Goal: Task Accomplishment & Management: Complete application form

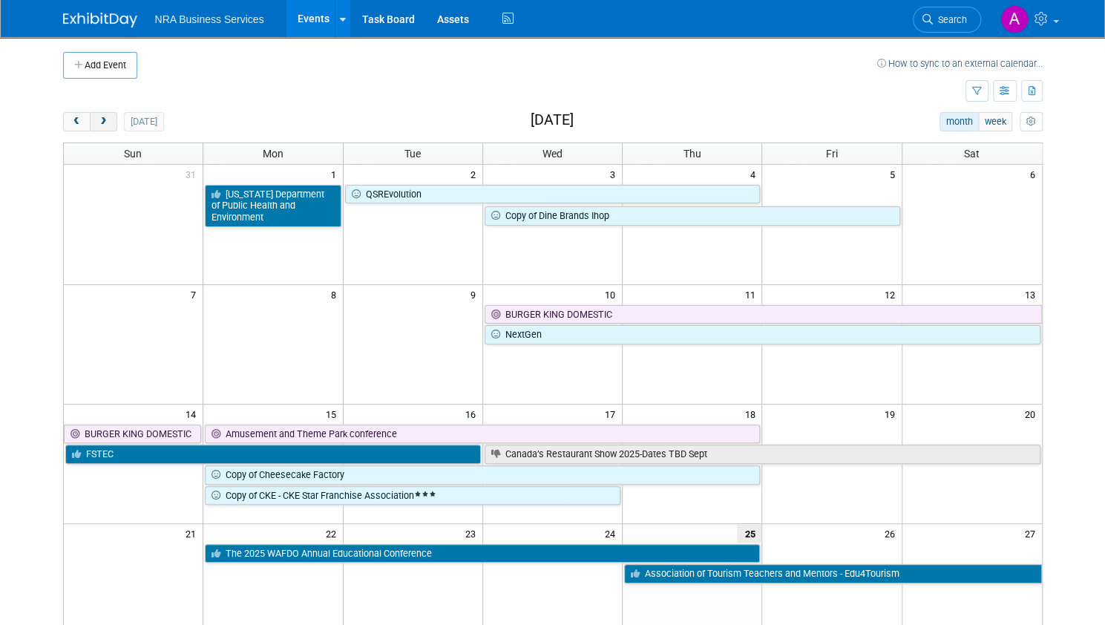
click at [98, 122] on span "next" at bounding box center [103, 122] width 11 height 10
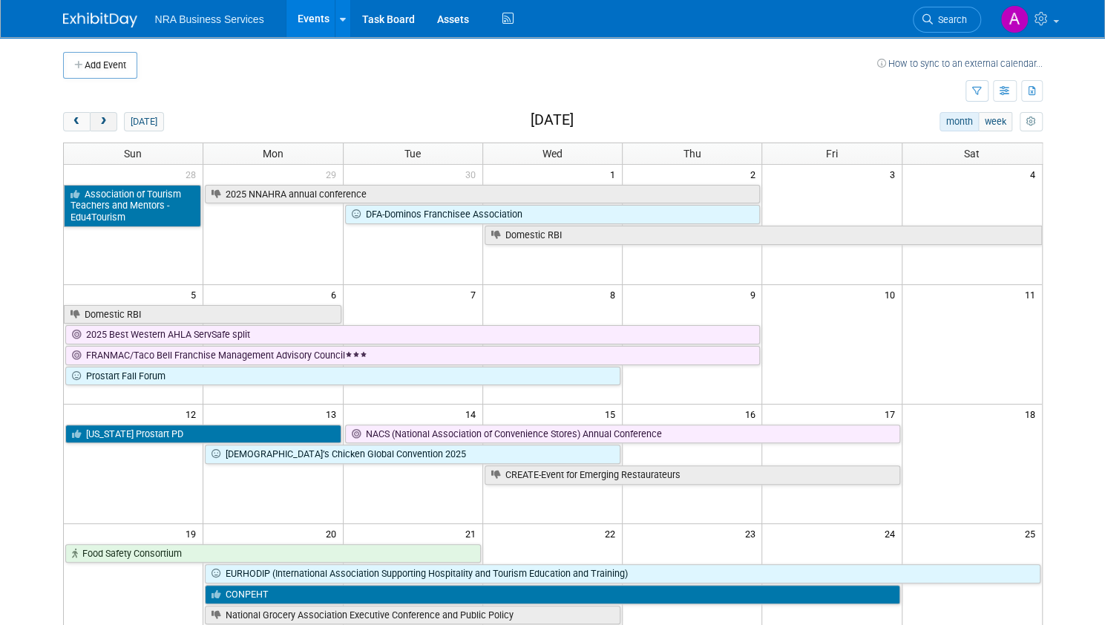
click at [98, 121] on span "next" at bounding box center [103, 122] width 11 height 10
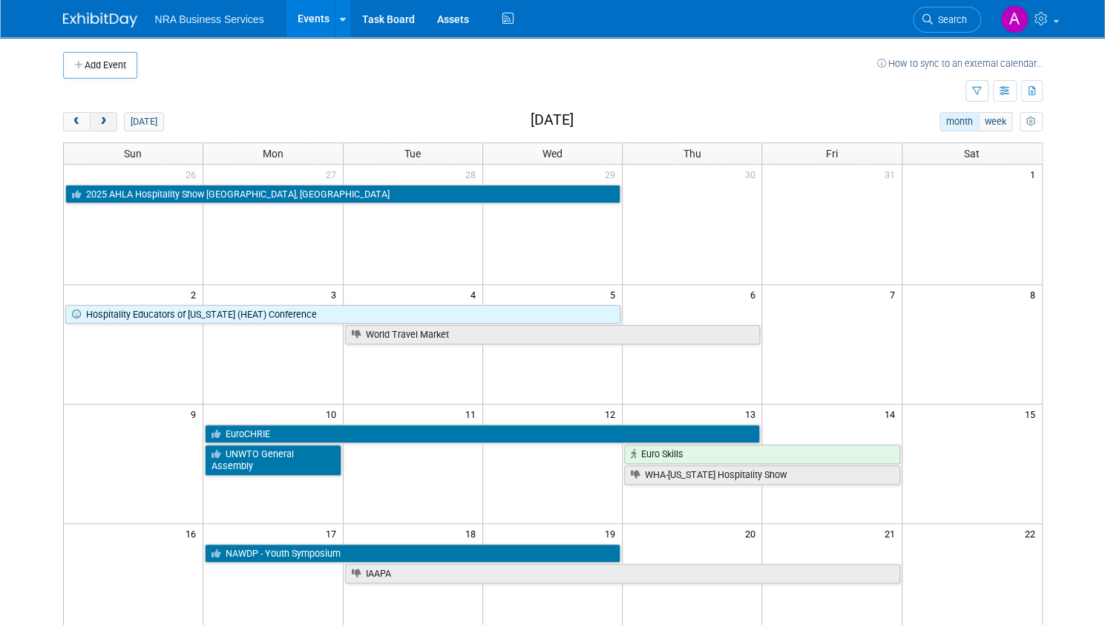
click at [98, 122] on span "next" at bounding box center [103, 122] width 11 height 10
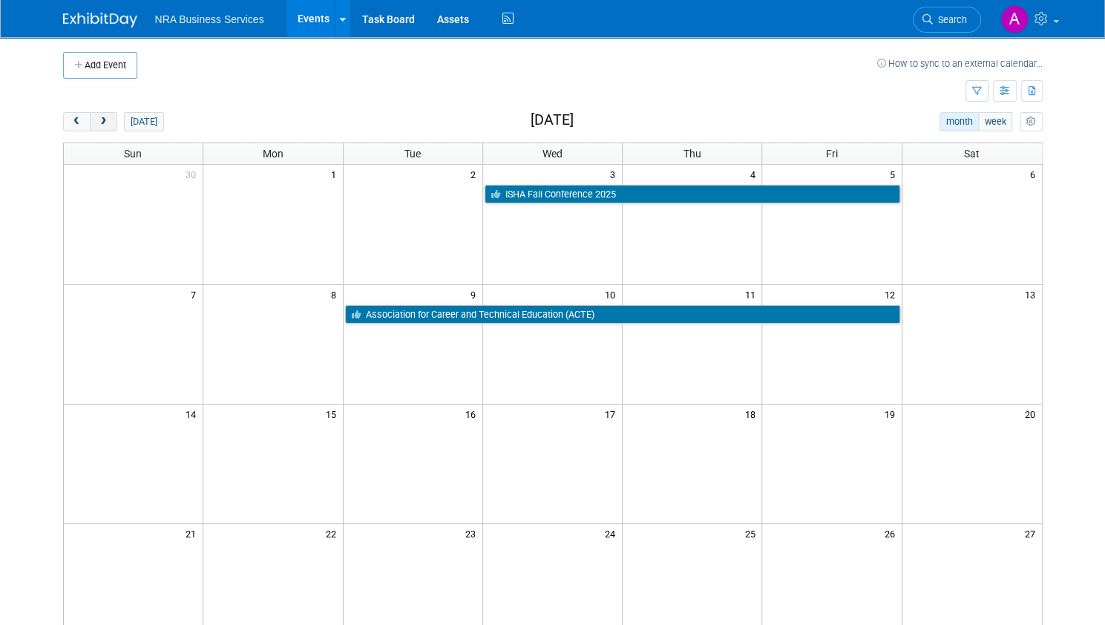
click at [99, 124] on button "next" at bounding box center [103, 121] width 27 height 19
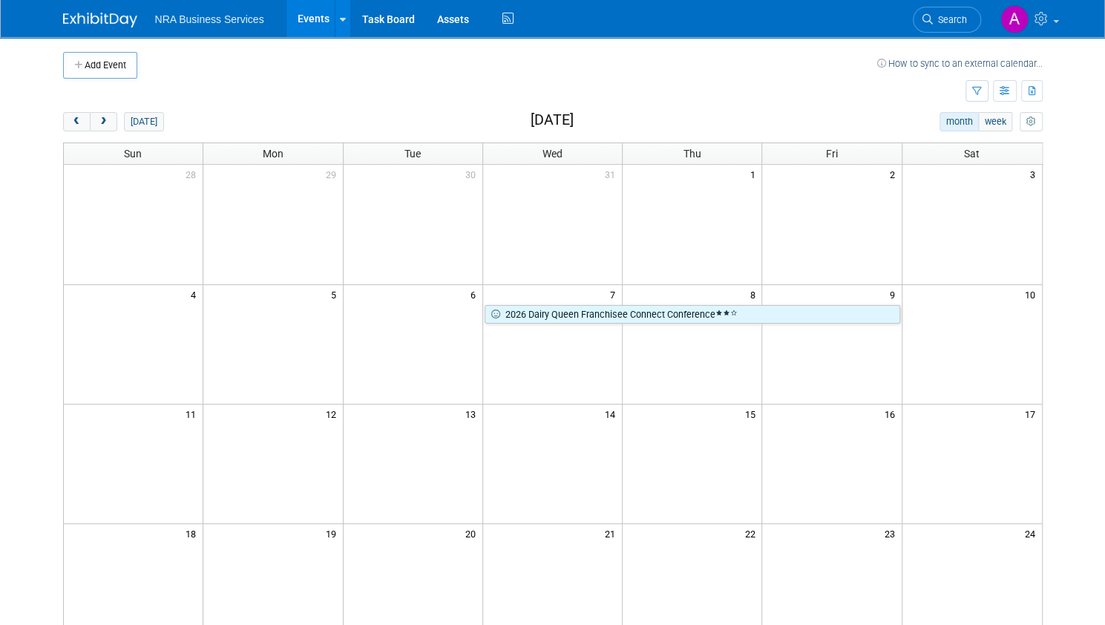
click at [935, 544] on td at bounding box center [970, 582] width 139 height 119
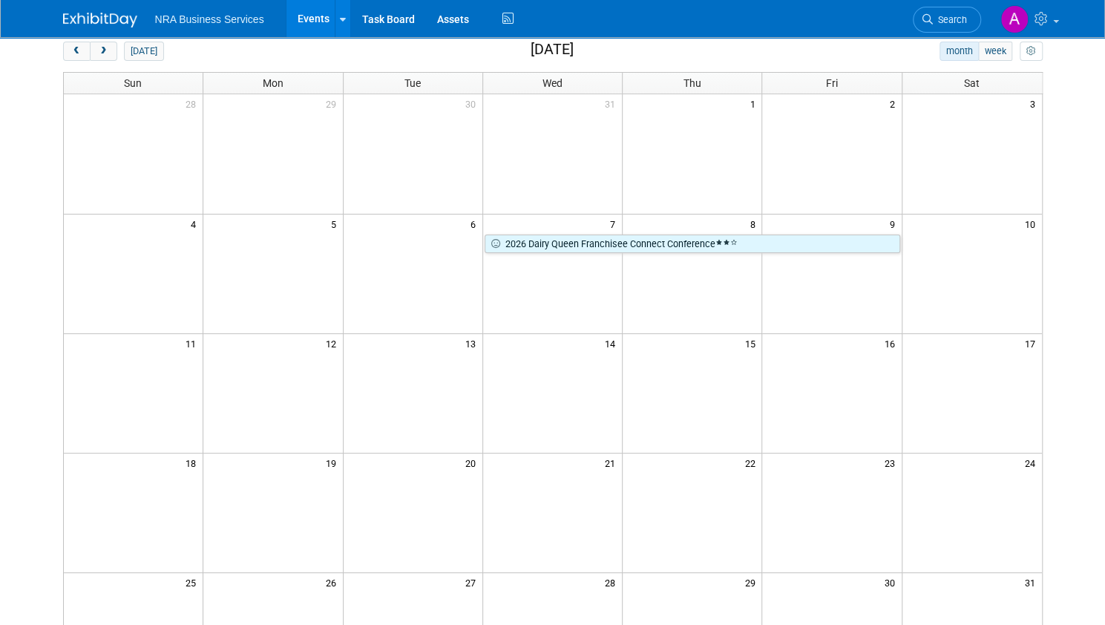
scroll to position [148, 0]
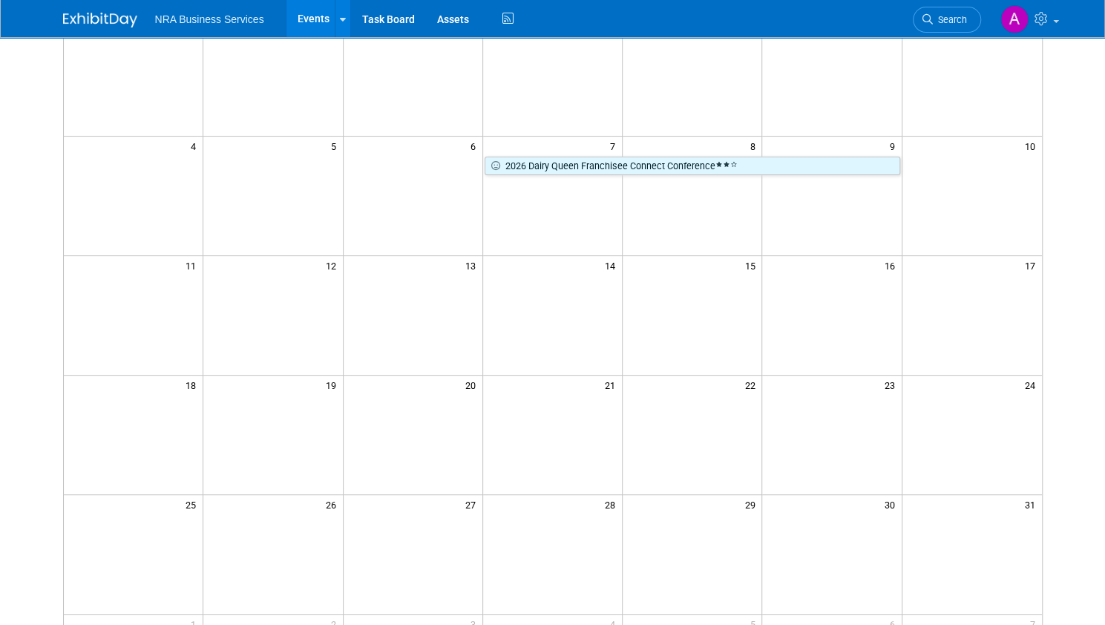
click at [957, 413] on td at bounding box center [970, 434] width 139 height 119
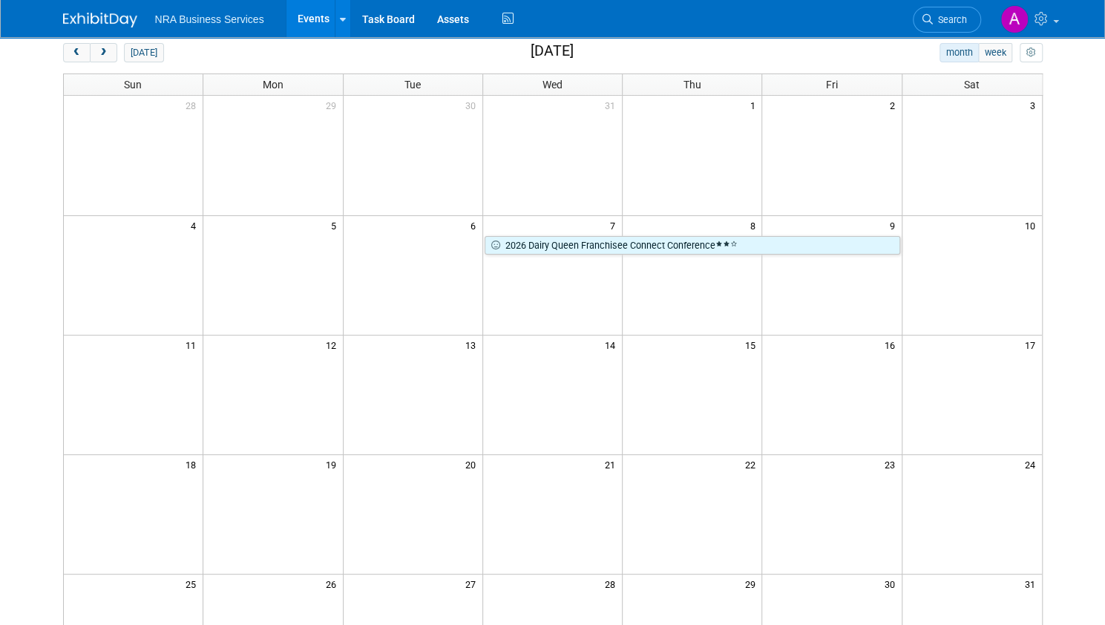
scroll to position [0, 0]
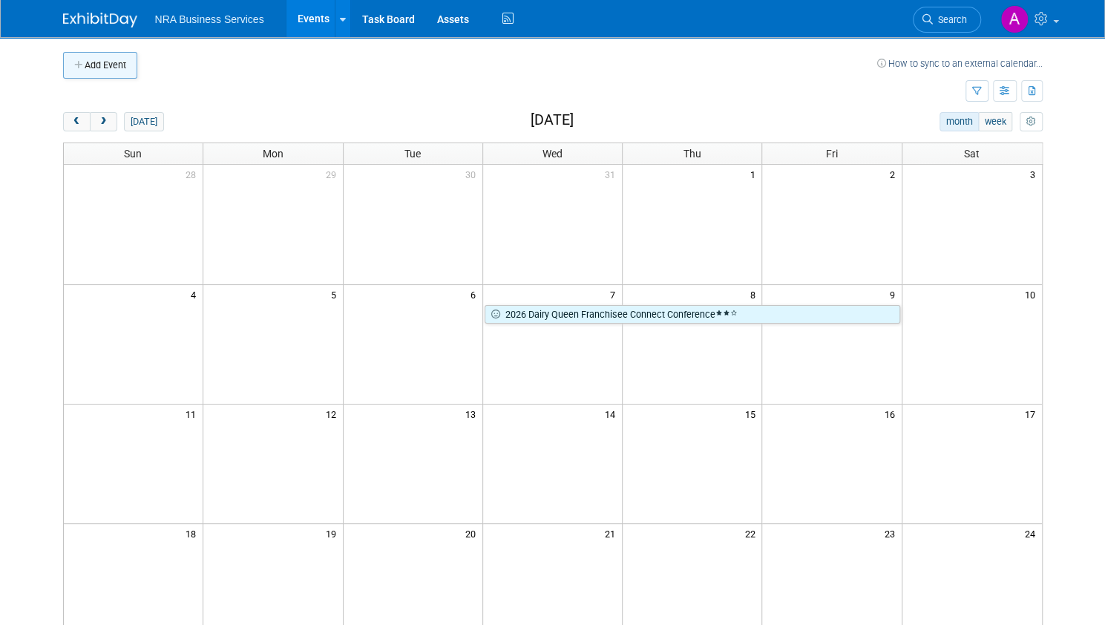
click at [74, 62] on icon "button" at bounding box center [79, 66] width 10 height 10
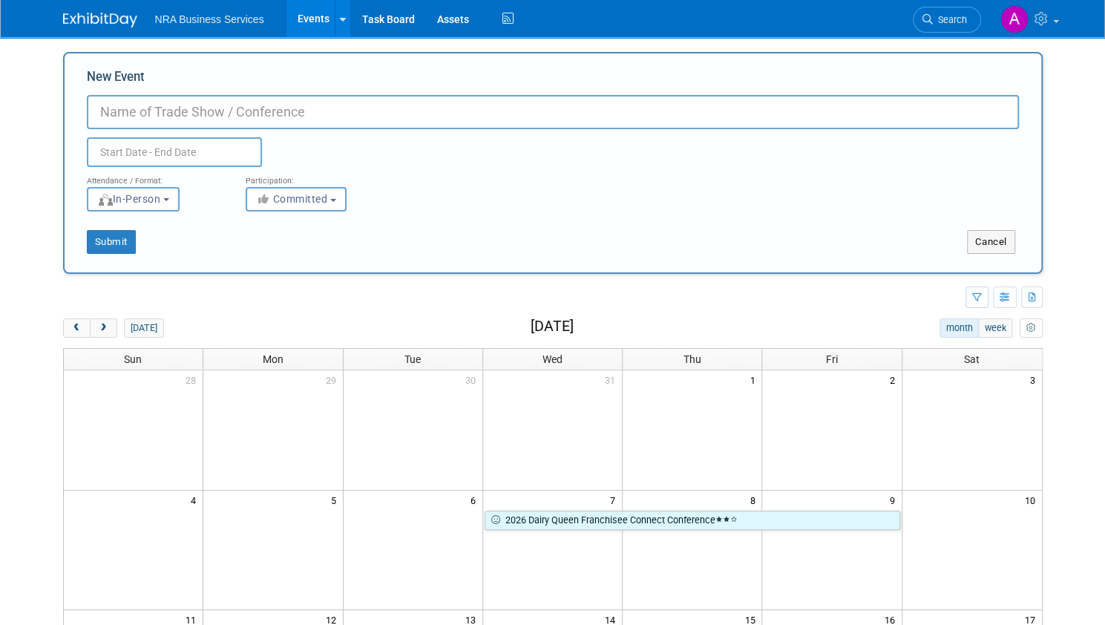
click at [132, 108] on input "New Event" at bounding box center [553, 112] width 932 height 34
type input "CulversTradeshow"
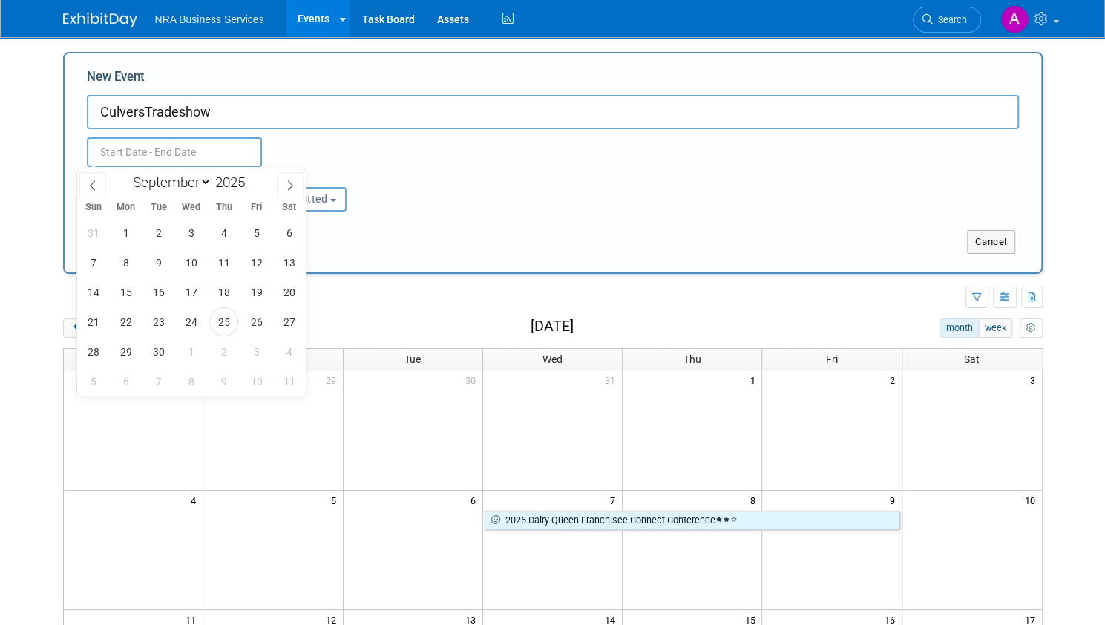
click at [137, 156] on input "text" at bounding box center [174, 152] width 175 height 30
click at [289, 188] on icon at bounding box center [290, 185] width 10 height 10
select select "11"
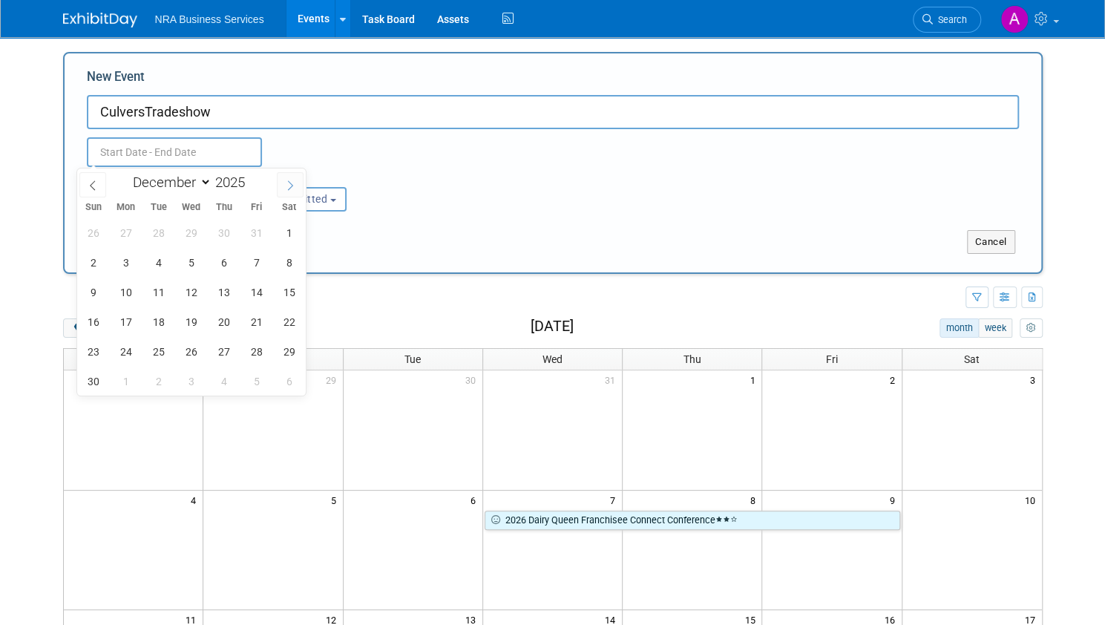
click at [289, 188] on icon at bounding box center [290, 185] width 10 height 10
type input "2026"
select select "0"
click at [283, 320] on span "24" at bounding box center [288, 321] width 29 height 29
click at [184, 349] on span "28" at bounding box center [191, 351] width 29 height 29
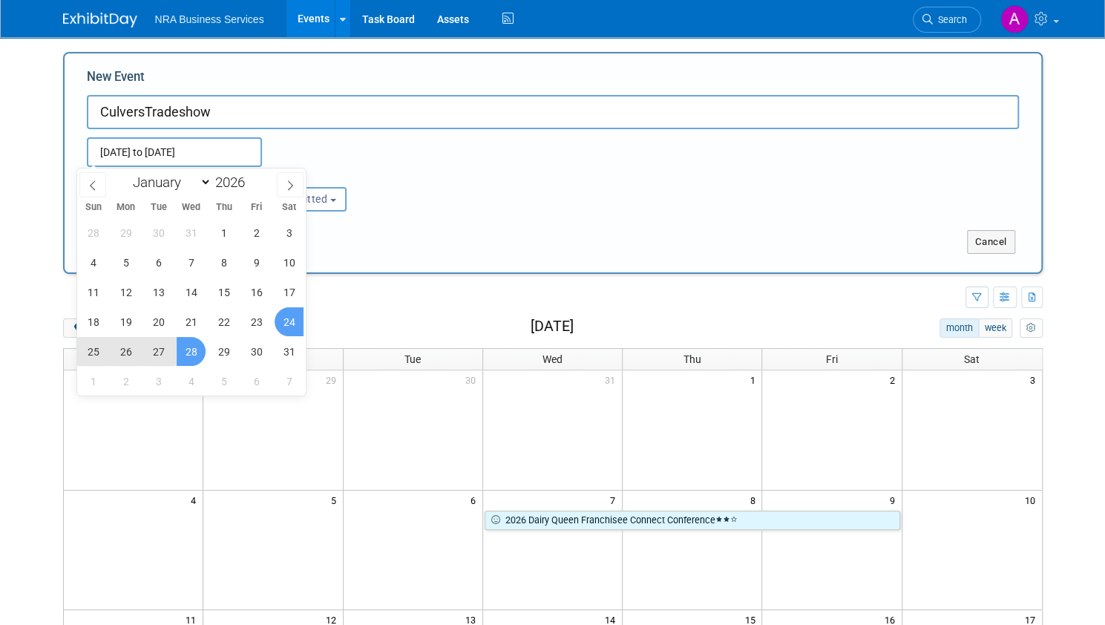
type input "[DATE] to [DATE]"
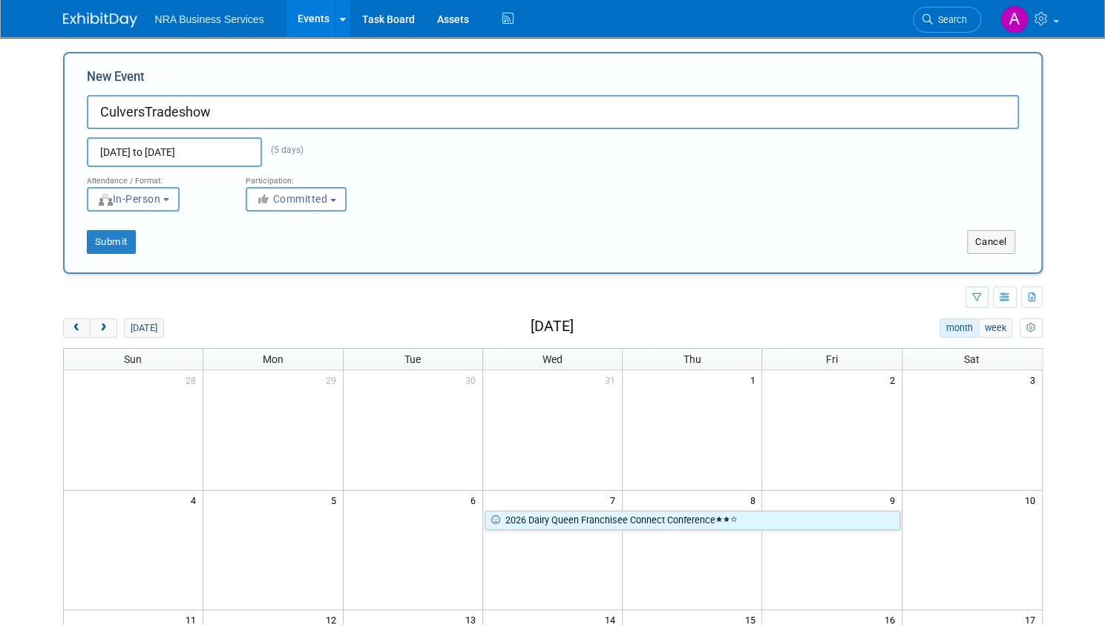
click at [156, 198] on span "In-Person" at bounding box center [129, 199] width 64 height 12
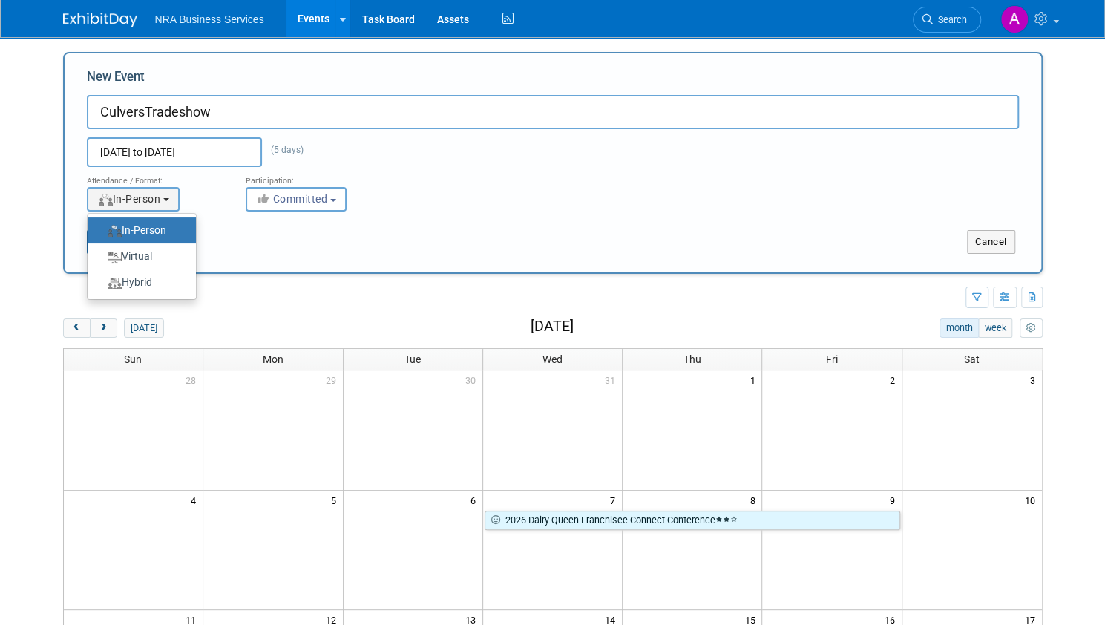
click at [142, 235] on label "In-Person" at bounding box center [138, 230] width 86 height 20
click at [101, 235] on input "In-Person" at bounding box center [96, 231] width 10 height 10
click at [292, 202] on span "Committed" at bounding box center [292, 199] width 72 height 12
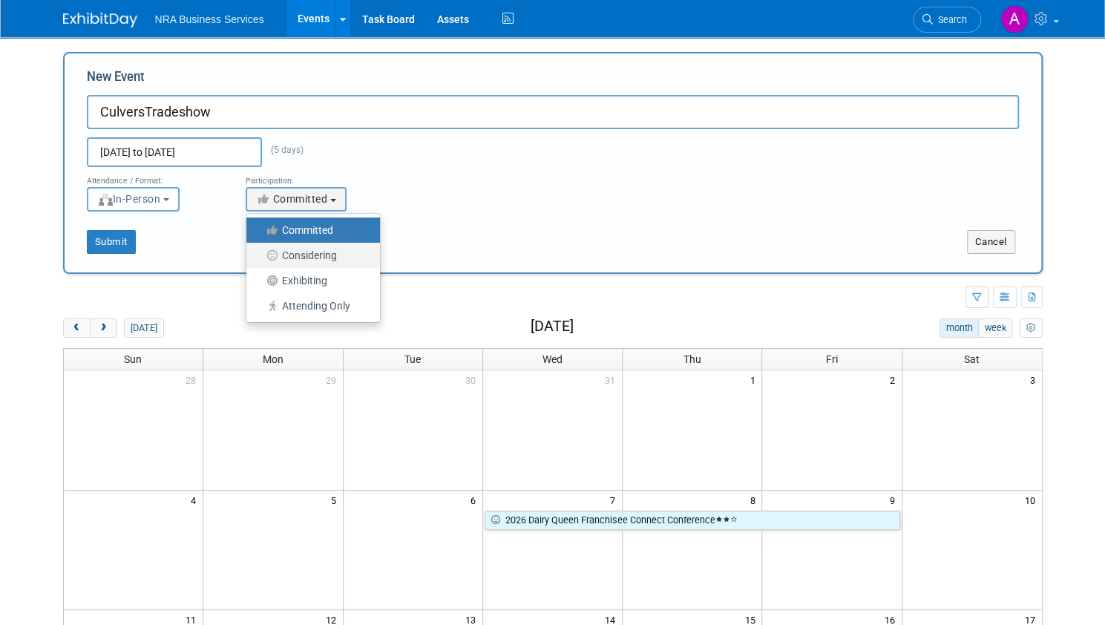
click at [291, 253] on label "Considering" at bounding box center [309, 255] width 111 height 19
click at [260, 253] on input "Considering" at bounding box center [255, 256] width 10 height 10
select select "2"
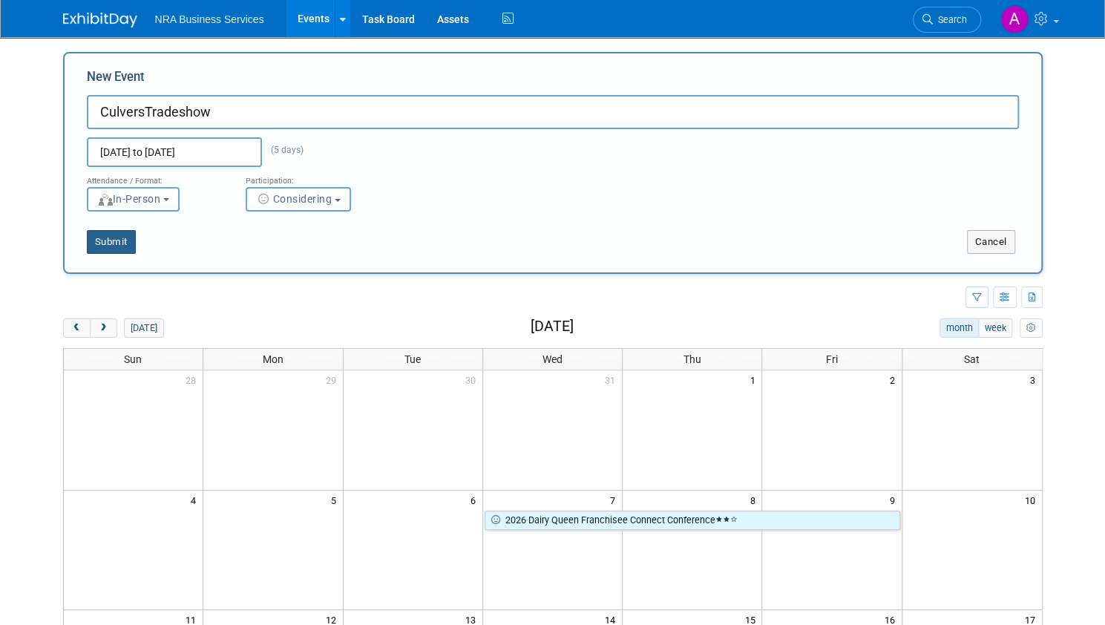
click at [117, 240] on button "Submit" at bounding box center [111, 242] width 49 height 24
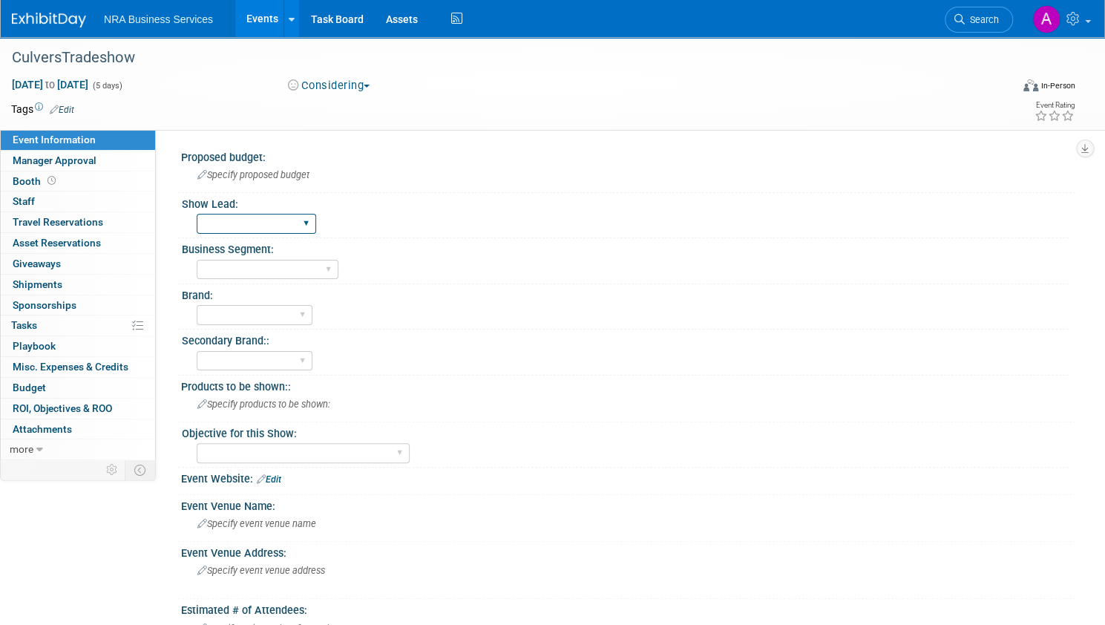
click at [272, 226] on select "Sergio M Guy W Shane Q Shane R Alisha G Kay A Catherine V Renee H Chip R Robin …" at bounding box center [256, 224] width 119 height 20
select select "Angela"
click at [248, 214] on select "Sergio M Guy W Shane Q Shane R Alisha G Kay A Catherine V Renee H Chip R Robin …" at bounding box center [256, 224] width 119 height 20
click at [326, 272] on select "Industry - Lodging Industry - Restaurant Corrections Government Career & Academ…" at bounding box center [268, 270] width 142 height 20
select select "Industry - Restaurant"
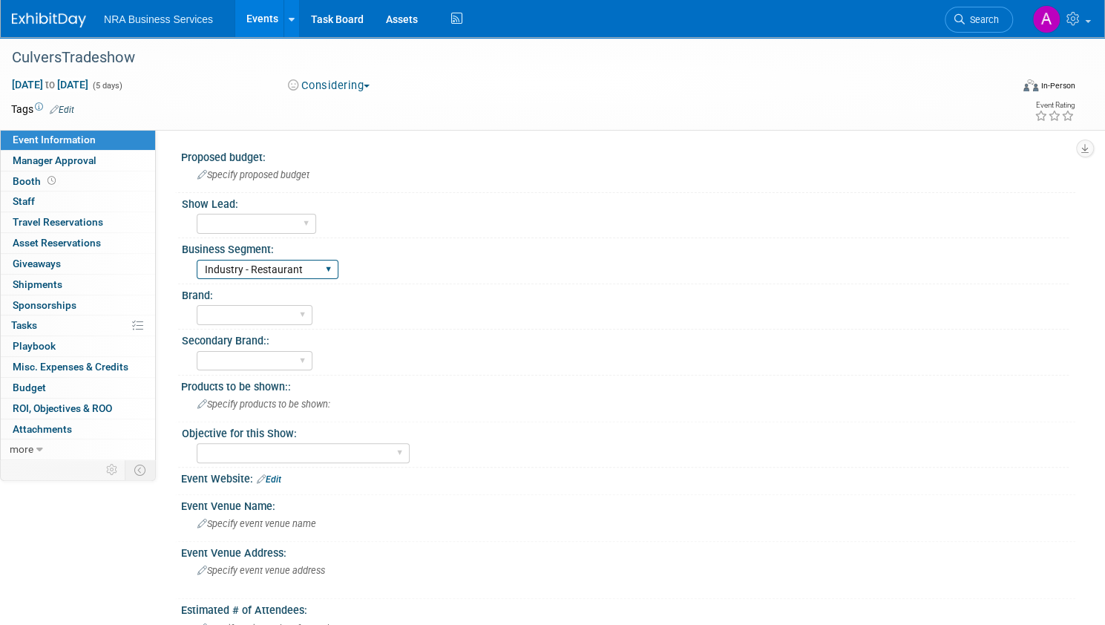
click at [248, 260] on select "Industry - Lodging Industry - Restaurant Corrections Government Career & Academ…" at bounding box center [268, 270] width 142 height 20
click at [300, 314] on select "ServSafe AHLEI NRFSP NRA MFHA Restaurant Owner Health Markets Optum Perks RX Se…" at bounding box center [255, 315] width 116 height 20
select select "ServSafe"
click at [248, 305] on select "ServSafe AHLEI NRFSP NRA MFHA Restaurant Owner Health Markets Optum Perks RX Se…" at bounding box center [255, 315] width 116 height 20
click at [300, 352] on select "ServSafe AHLEI NRFSP NRA MFHA Restaurant Owner Health Markets Optum Perks RX Se…" at bounding box center [255, 361] width 116 height 20
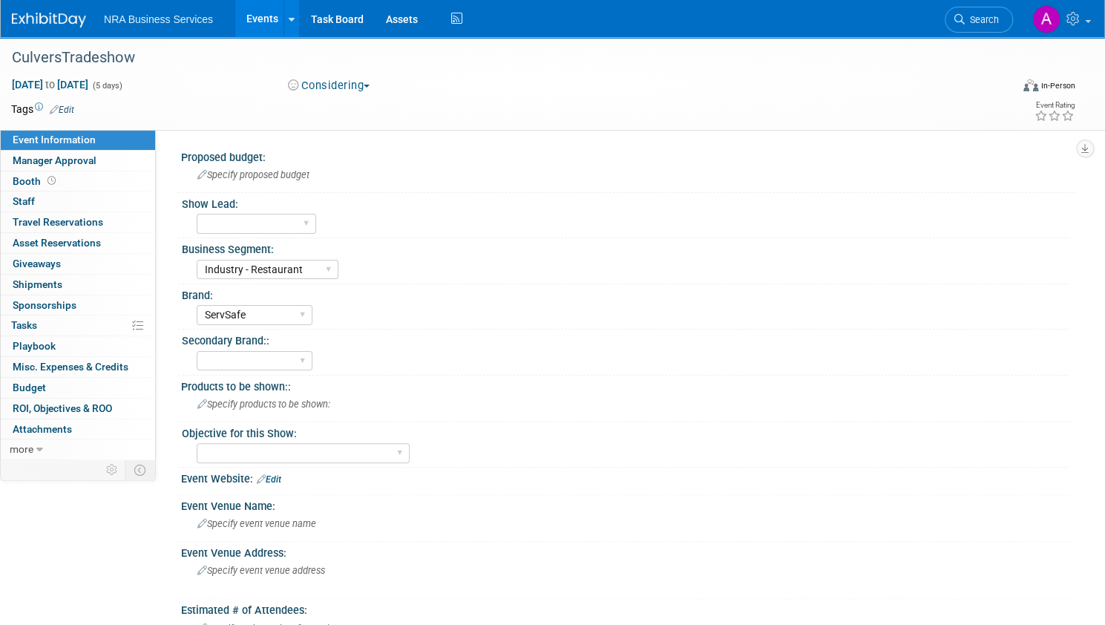
scroll to position [74, 0]
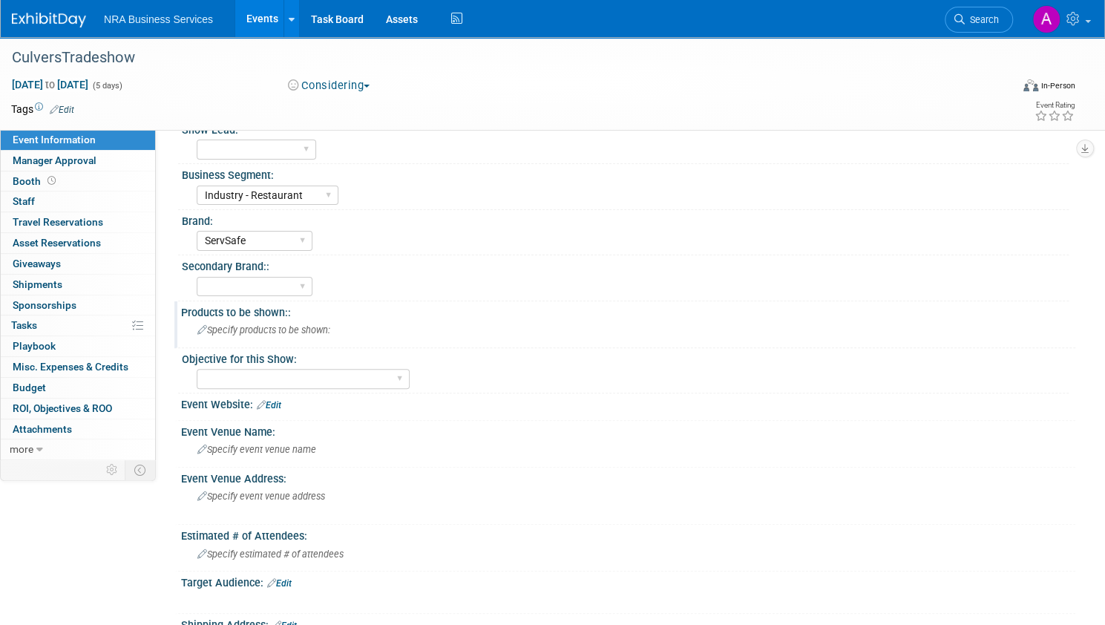
click at [320, 329] on span "Specify products to be shown:" at bounding box center [263, 329] width 133 height 11
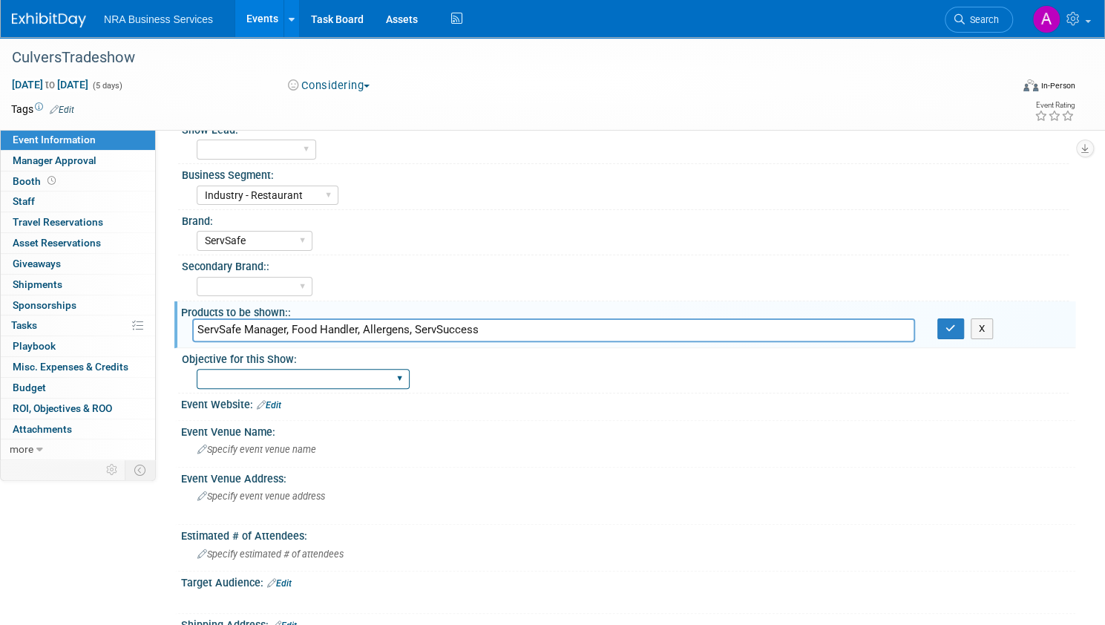
type input "ServSafe Manager, Food Handler, Allergens, ServSuccess"
click at [409, 381] on select "Sales and Lead Opportunities Developing New Business Relationships Brand Presen…" at bounding box center [303, 379] width 213 height 20
select select "Sales and Lead Opportunities"
click at [248, 369] on select "Sales and Lead Opportunities Developing New Business Relationships Brand Presen…" at bounding box center [303, 379] width 213 height 20
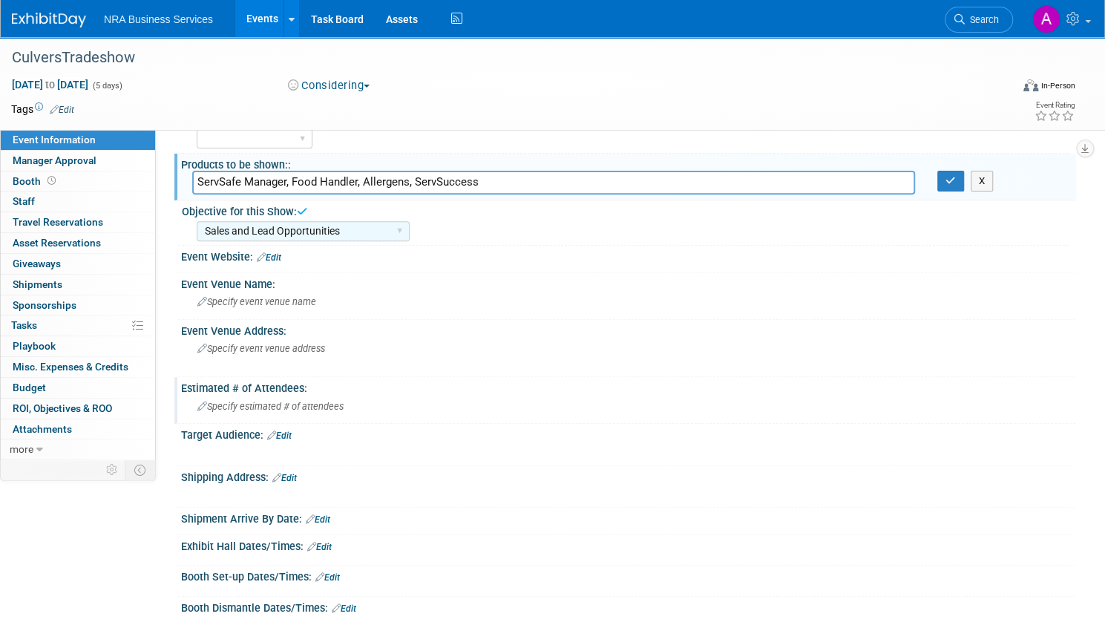
scroll to position [223, 0]
click at [312, 302] on span "Specify event venue name" at bounding box center [256, 300] width 119 height 11
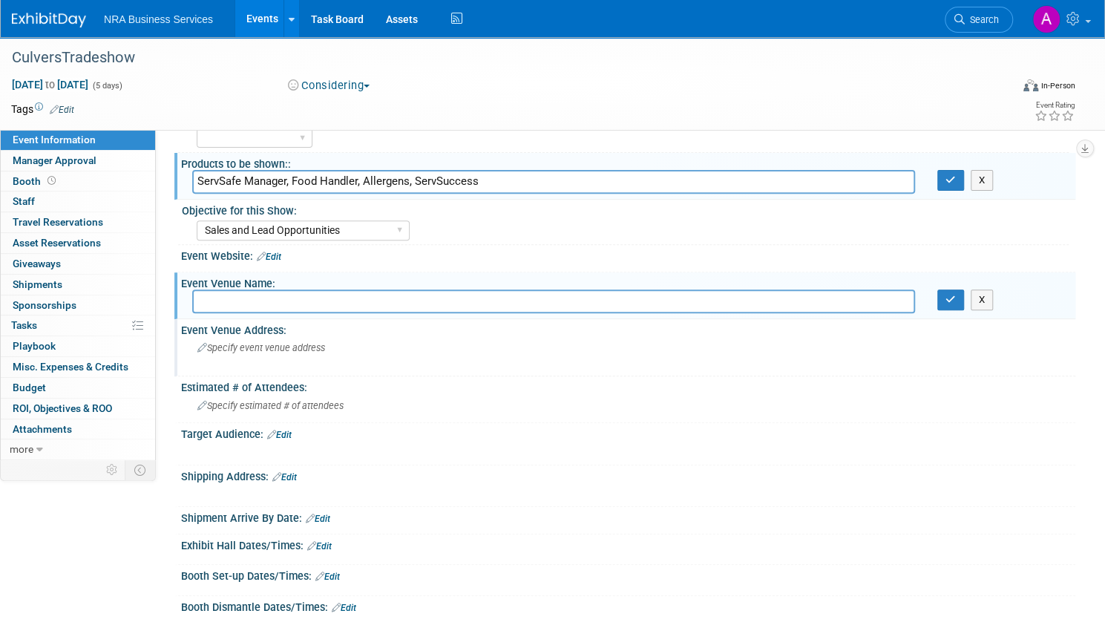
click at [356, 352] on div "Specify event venue address" at bounding box center [367, 353] width 350 height 34
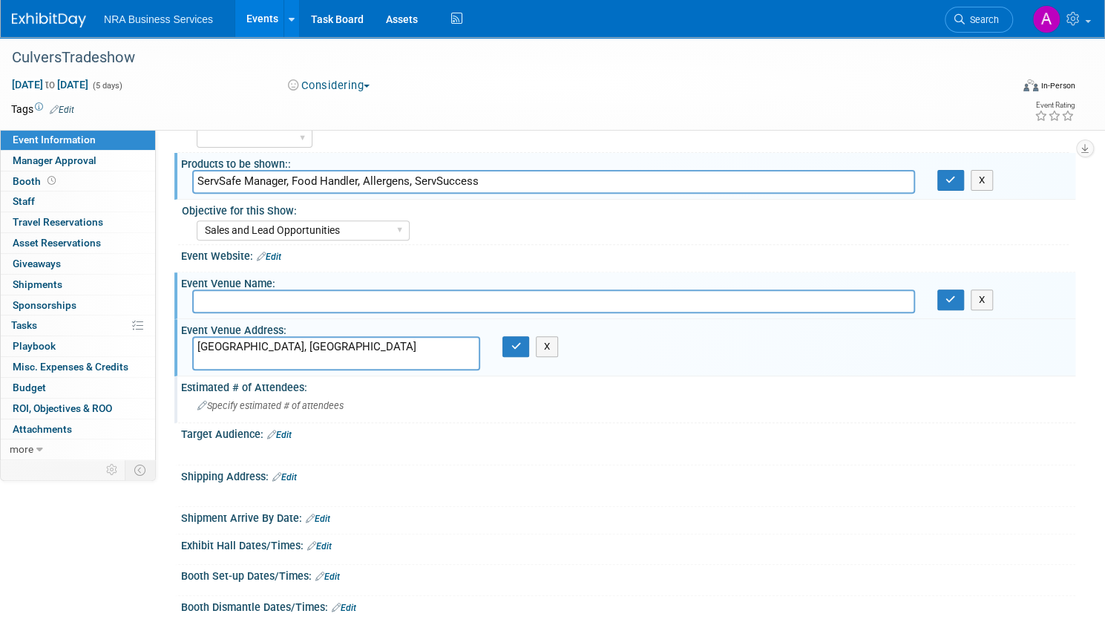
type textarea "[GEOGRAPHIC_DATA], [GEOGRAPHIC_DATA]"
click at [399, 404] on div "Specify estimated # of attendees" at bounding box center [628, 405] width 872 height 23
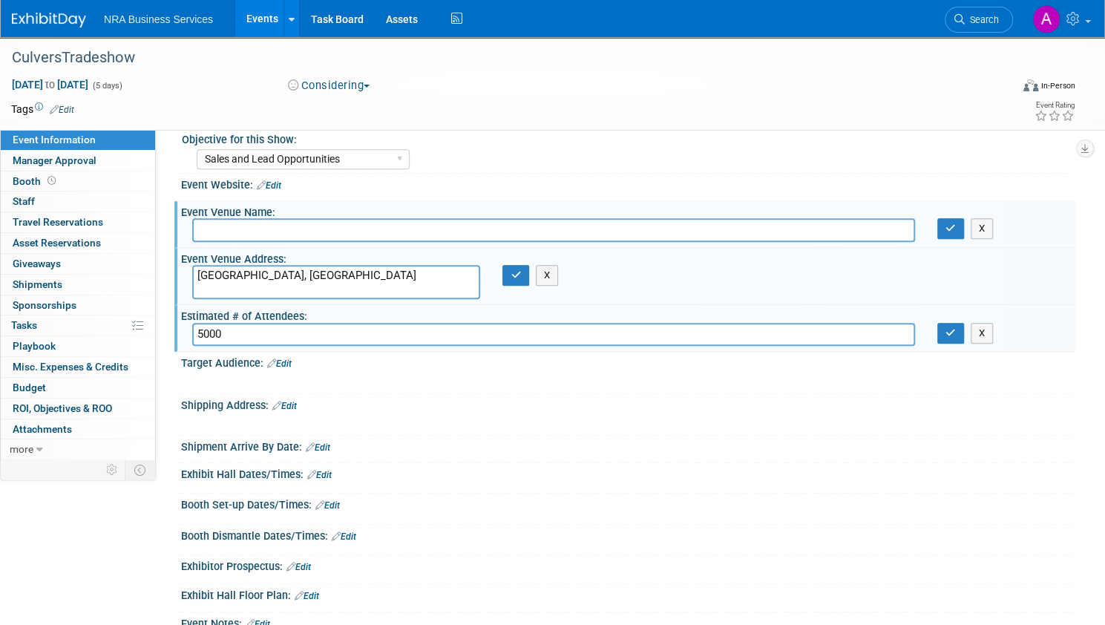
scroll to position [371, 0]
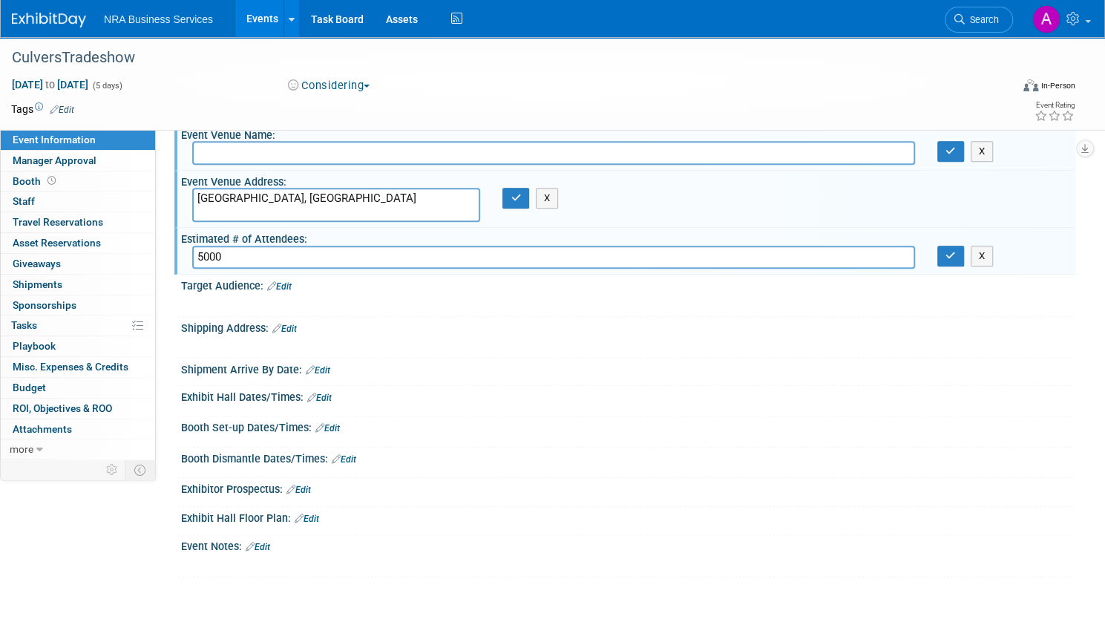
type input "5000"
click at [276, 281] on icon at bounding box center [271, 286] width 9 height 10
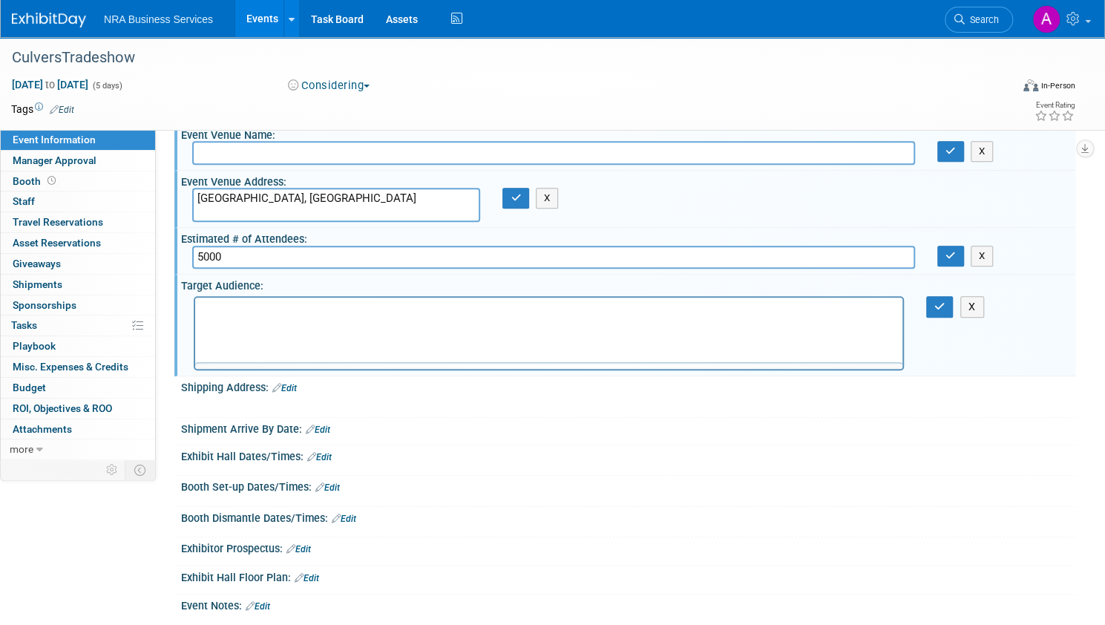
scroll to position [0, 0]
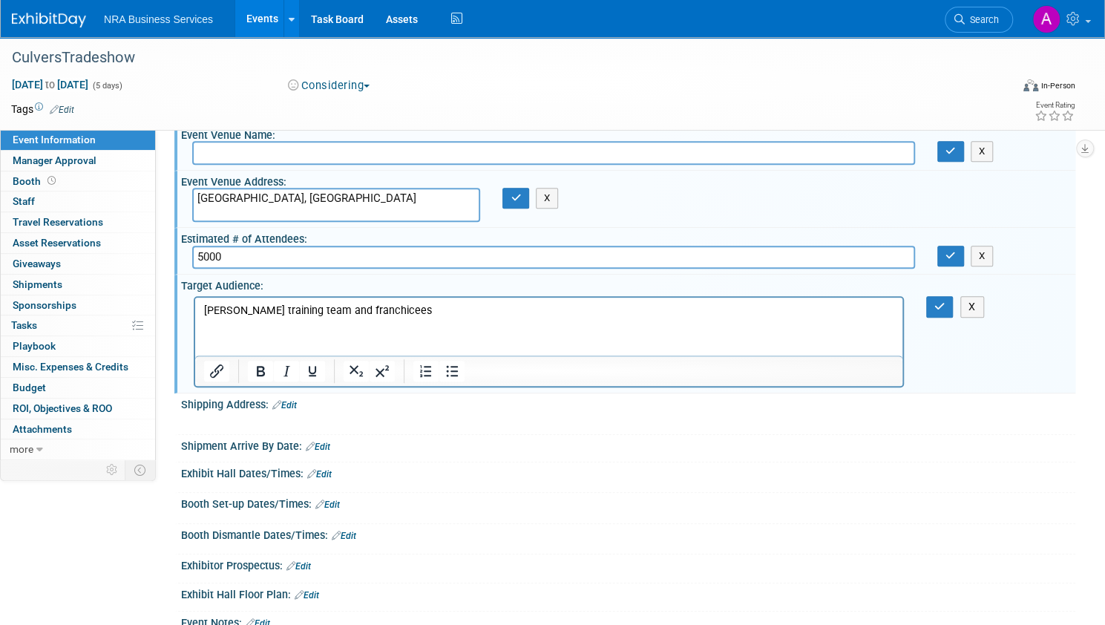
click at [417, 414] on div at bounding box center [549, 421] width 710 height 15
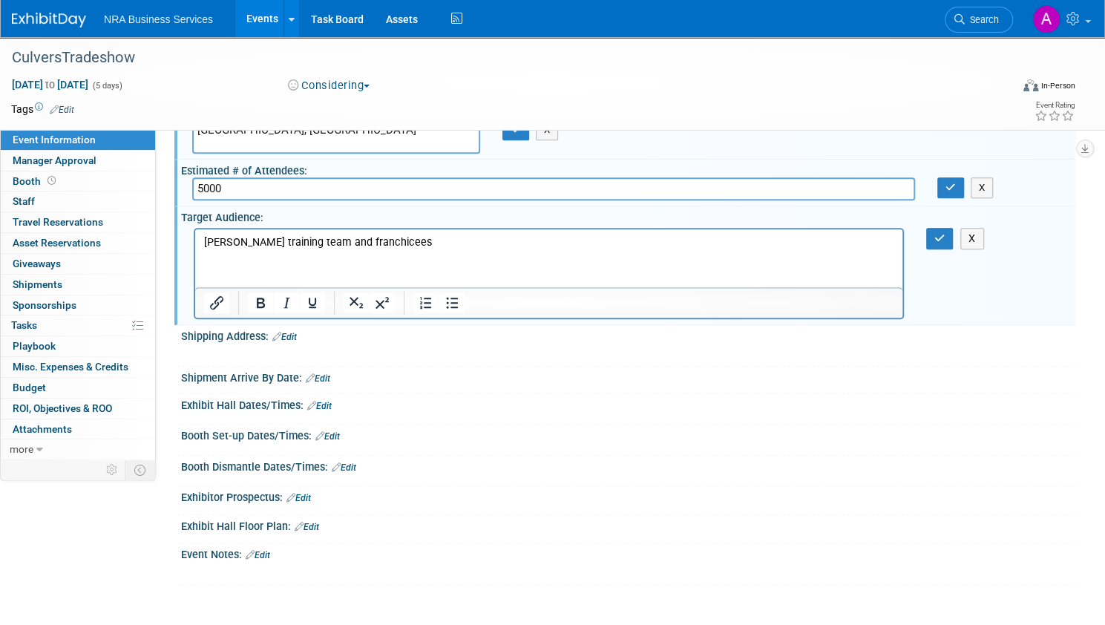
scroll to position [519, 0]
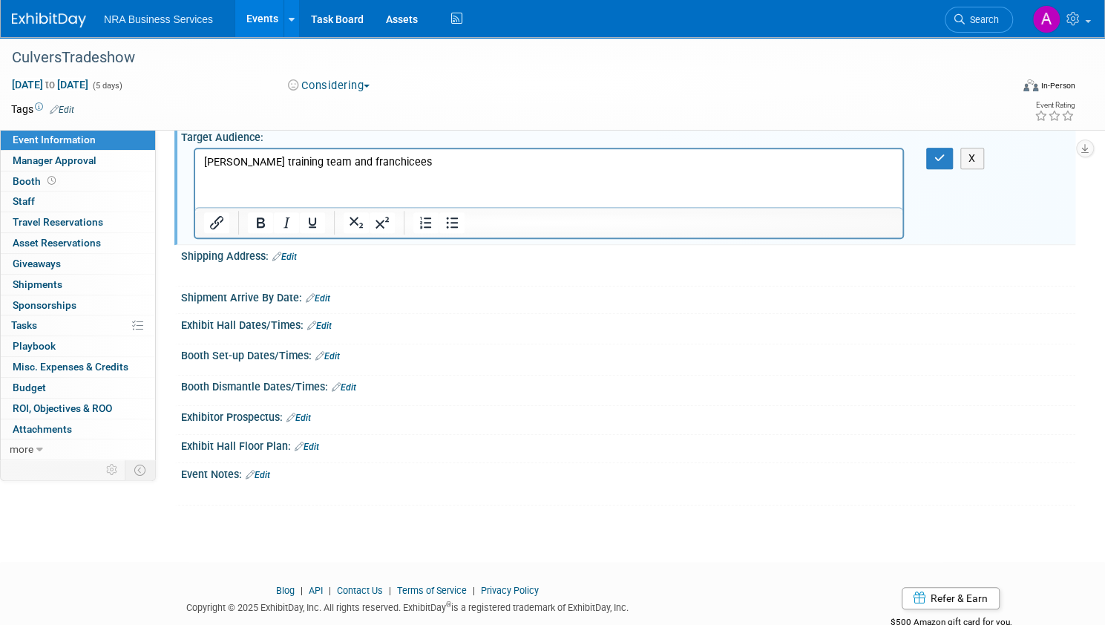
click at [520, 331] on div "Save Changes Cancel" at bounding box center [628, 335] width 894 height 9
click at [407, 275] on div at bounding box center [549, 273] width 710 height 15
click at [517, 412] on div "Exhibitor Prospectus: Edit" at bounding box center [628, 415] width 894 height 19
click at [934, 153] on icon "button" at bounding box center [939, 158] width 11 height 10
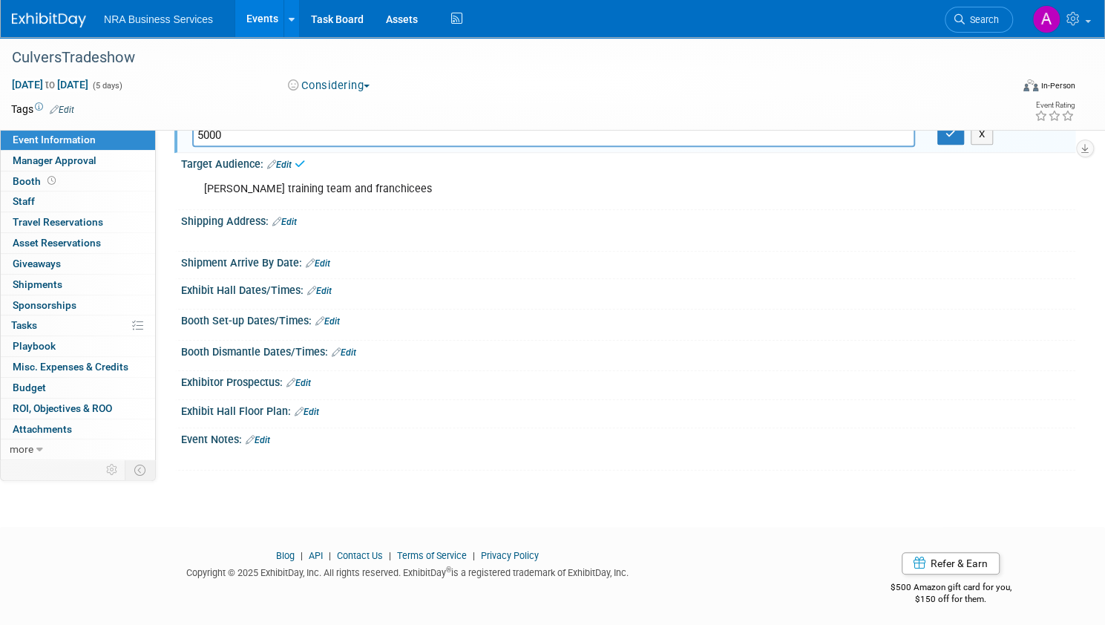
scroll to position [196, 0]
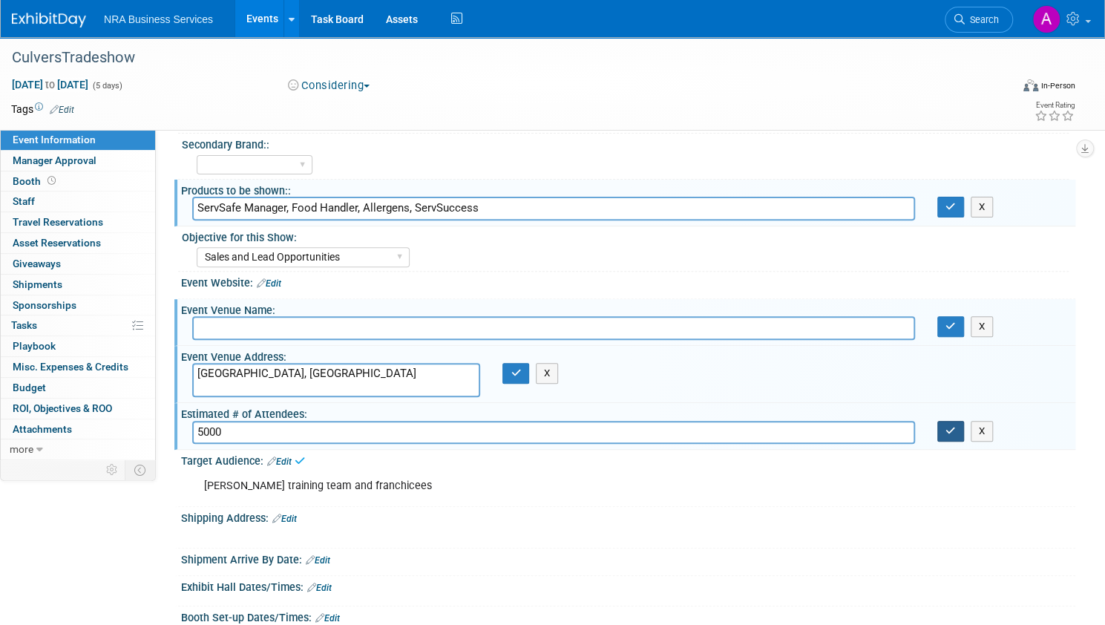
click at [945, 428] on icon "button" at bounding box center [950, 431] width 10 height 10
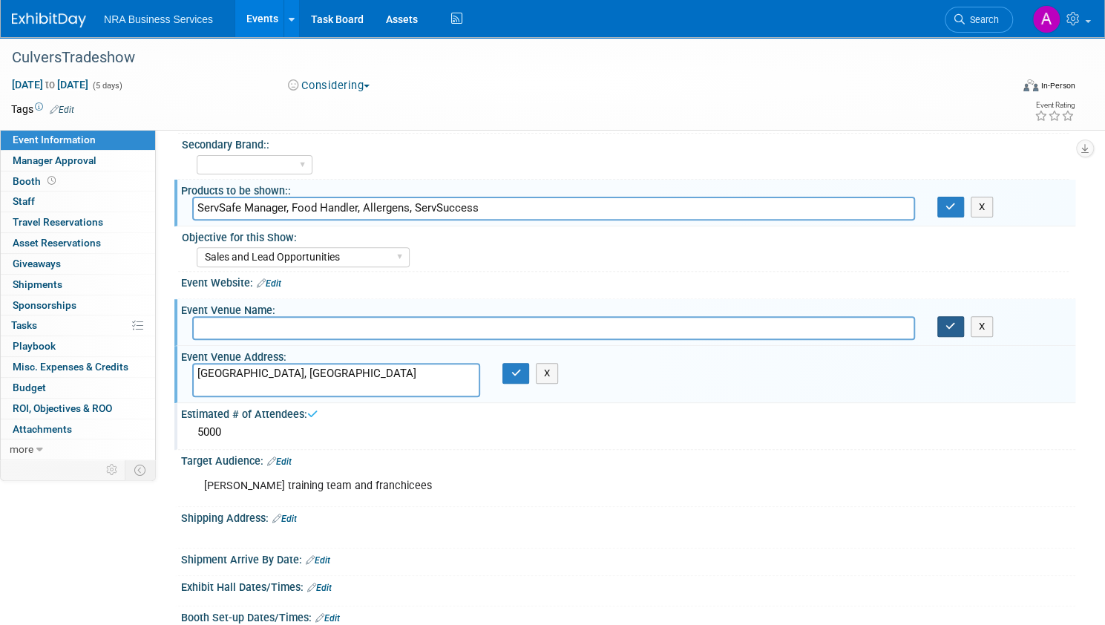
click at [945, 324] on icon "button" at bounding box center [950, 326] width 10 height 10
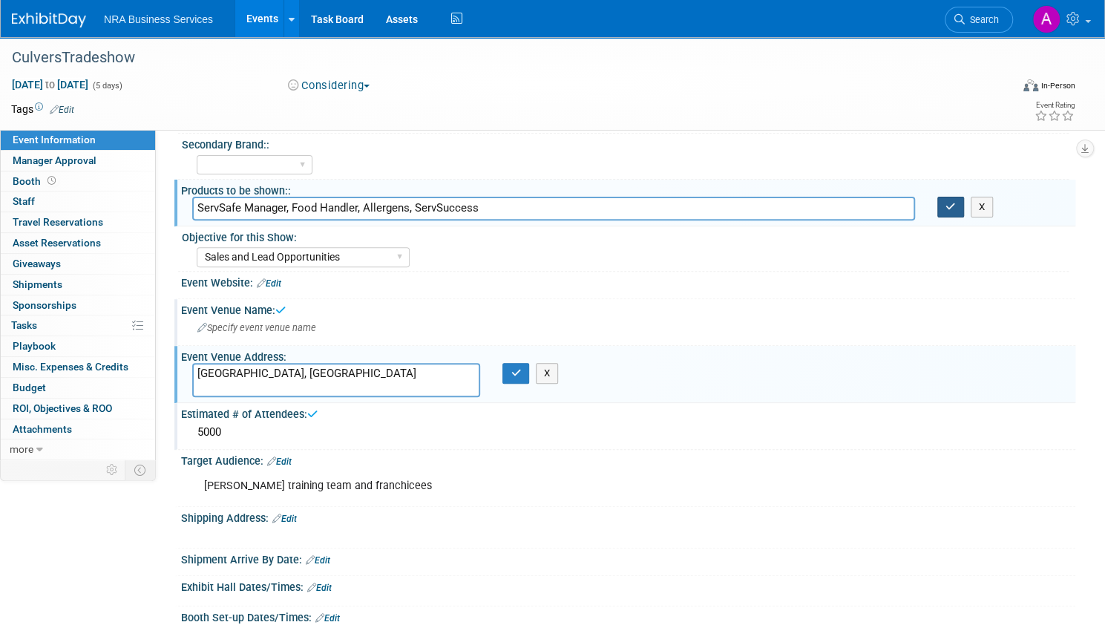
click at [945, 208] on icon "button" at bounding box center [950, 207] width 10 height 10
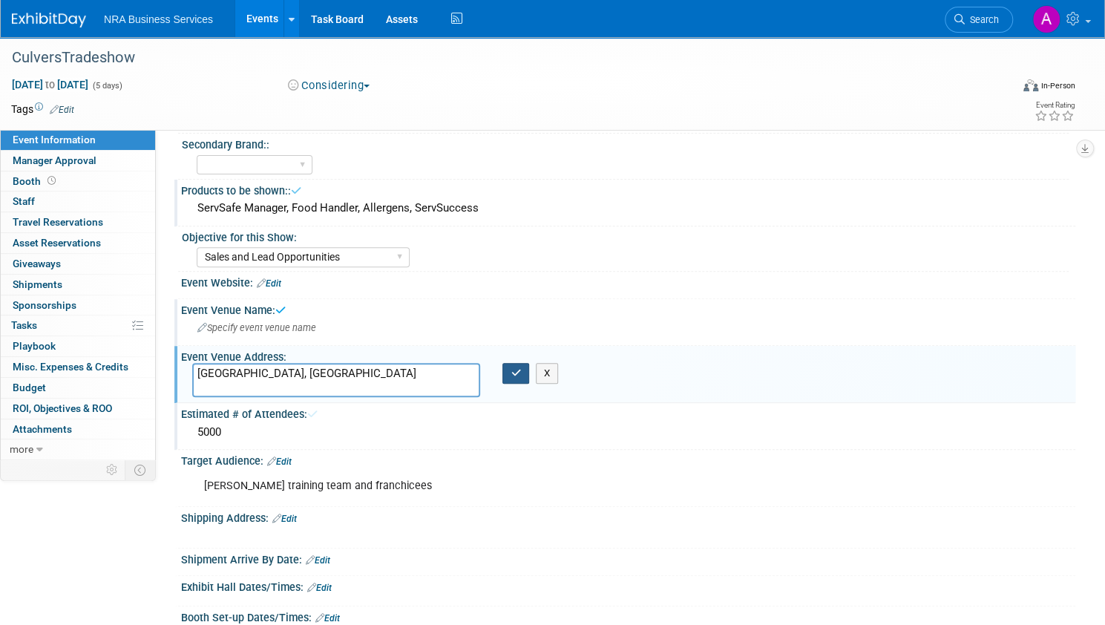
click at [529, 376] on button "button" at bounding box center [515, 373] width 27 height 21
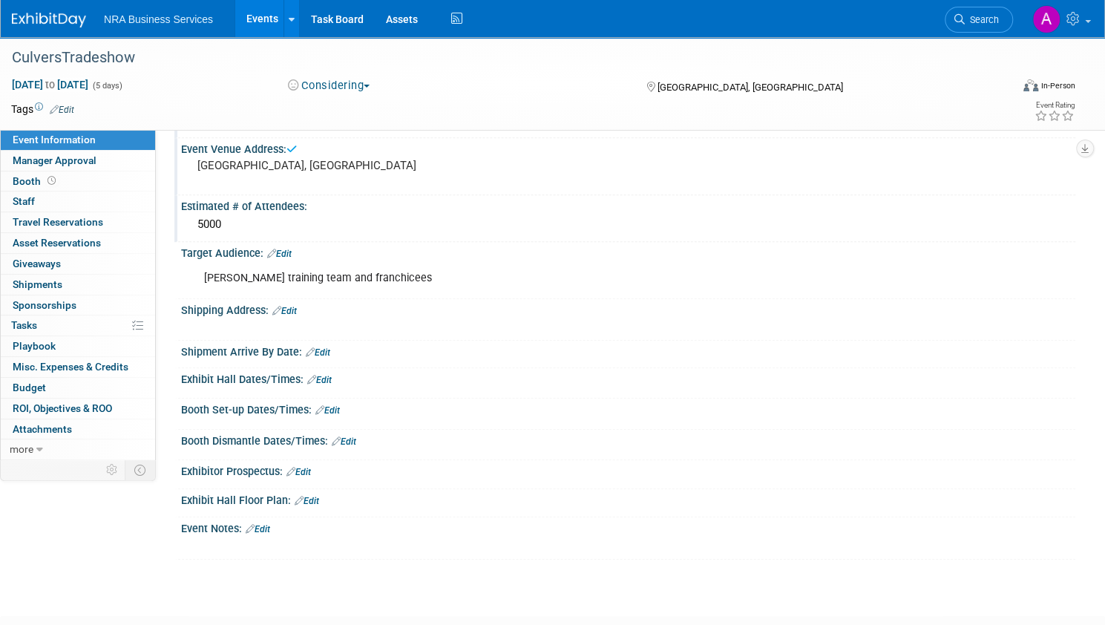
scroll to position [493, 0]
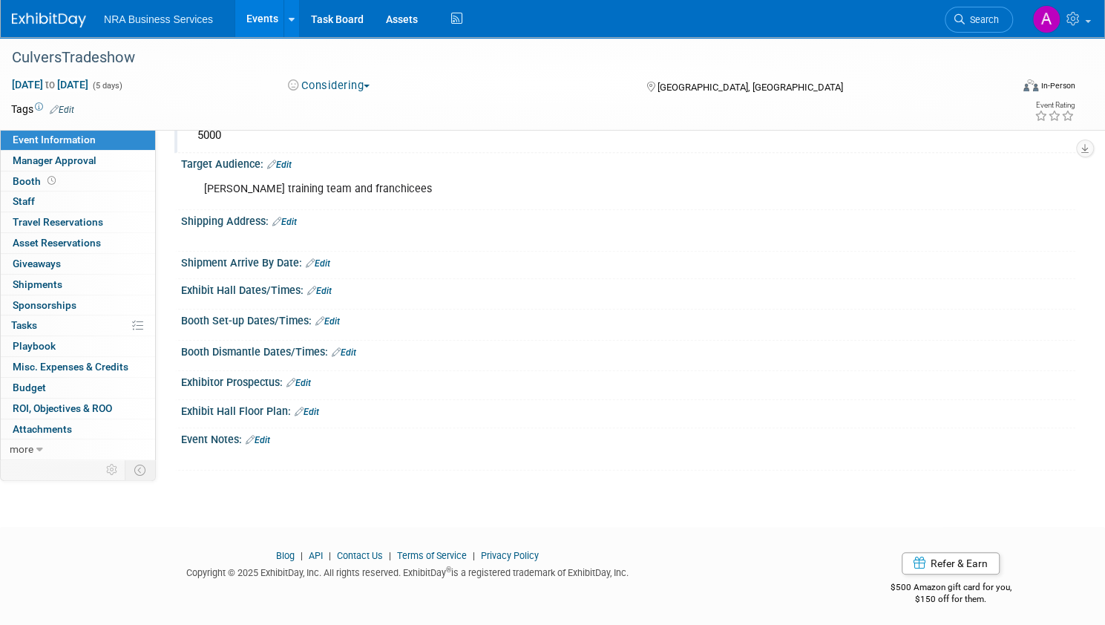
click at [270, 437] on link "Edit" at bounding box center [258, 440] width 24 height 10
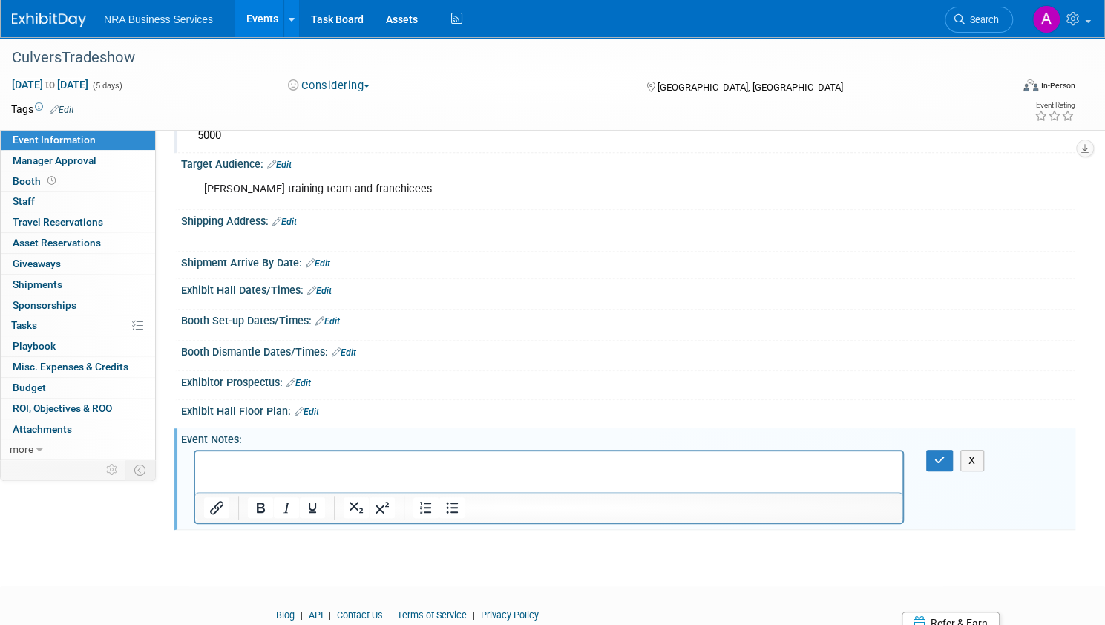
scroll to position [0, 0]
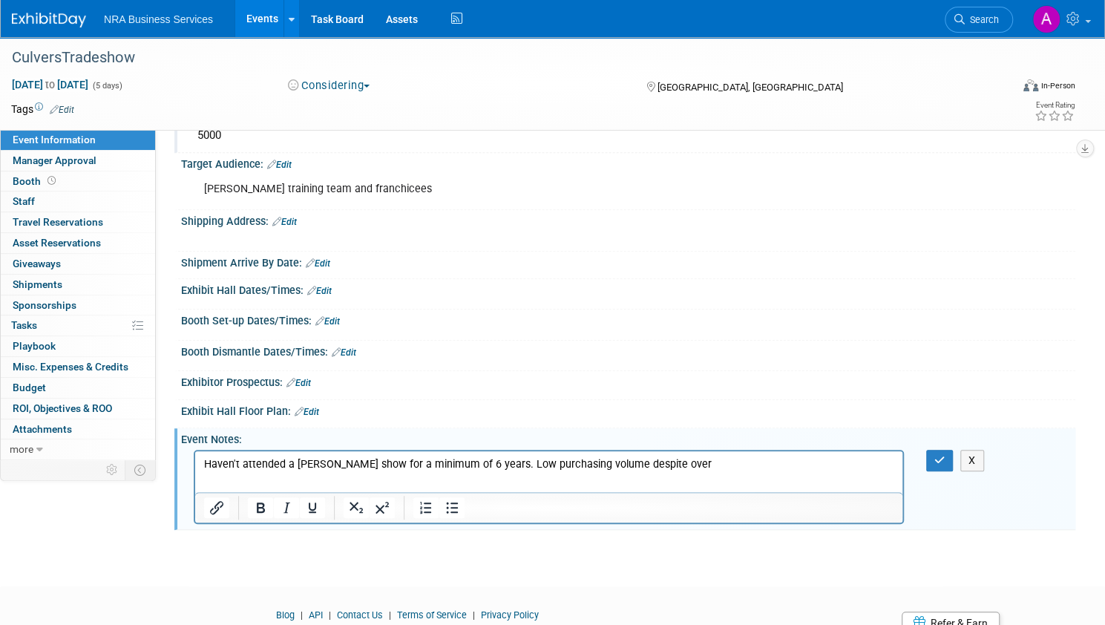
click at [682, 461] on p "Haven't attended a Culver's show for a minimum of 6 years. Low purchasing volum…" at bounding box center [549, 464] width 690 height 15
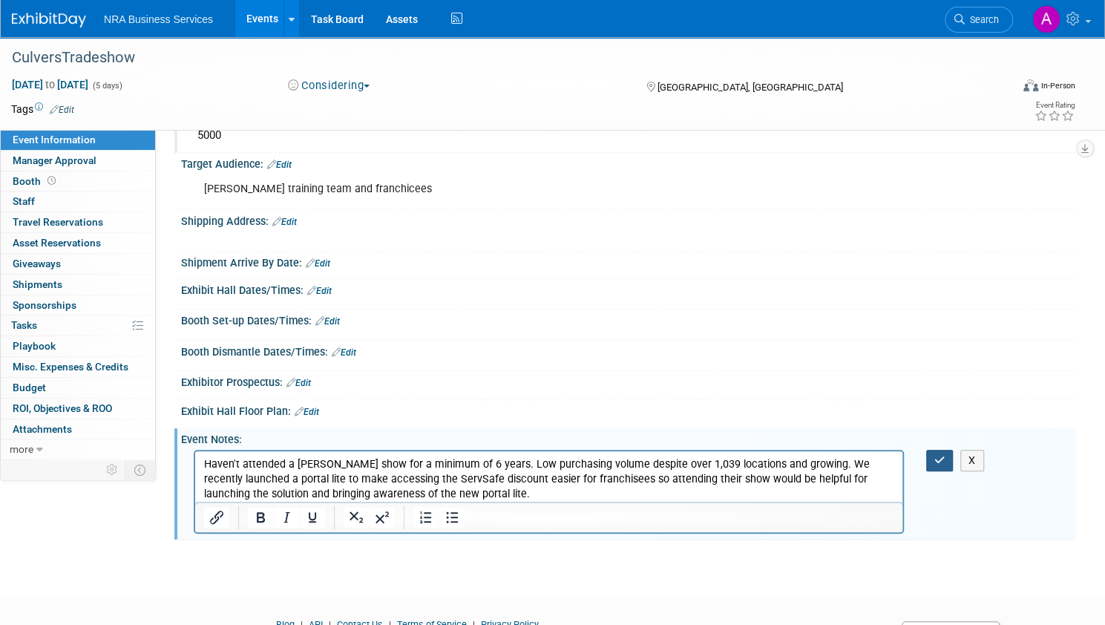
click at [926, 450] on button "button" at bounding box center [939, 461] width 27 height 22
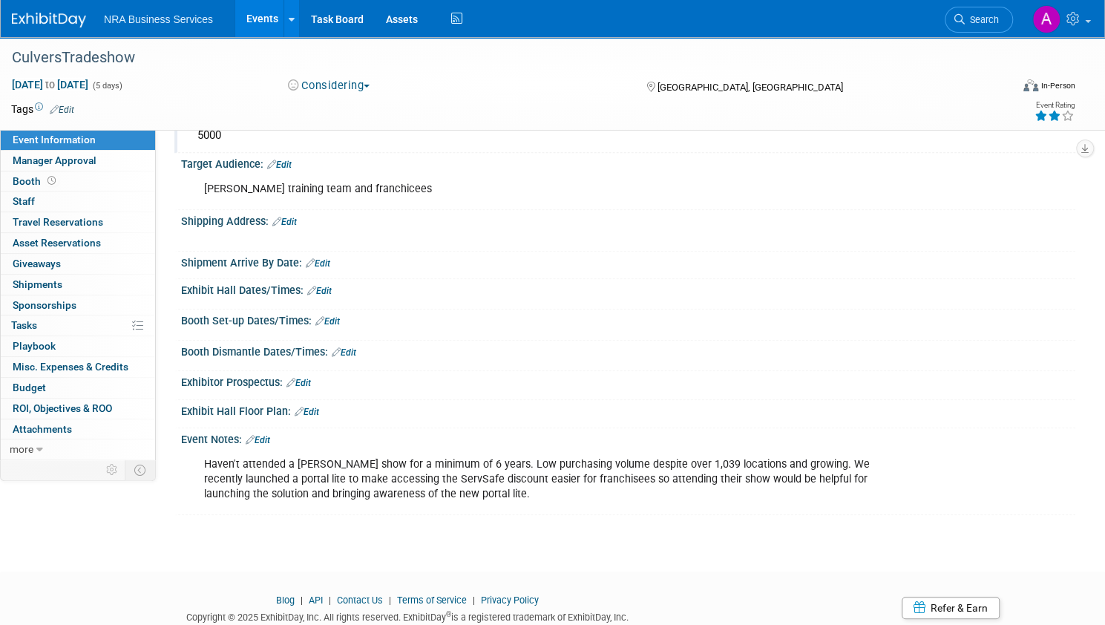
click at [1047, 114] on icon at bounding box center [1053, 116] width 13 height 10
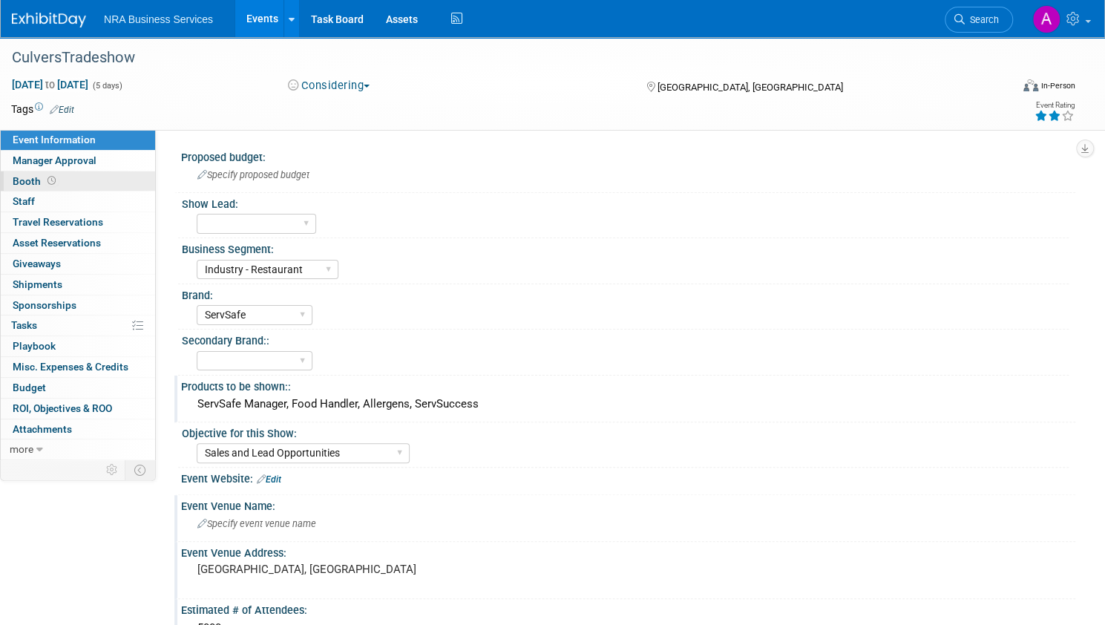
click at [59, 177] on span "Booth" at bounding box center [36, 181] width 46 height 12
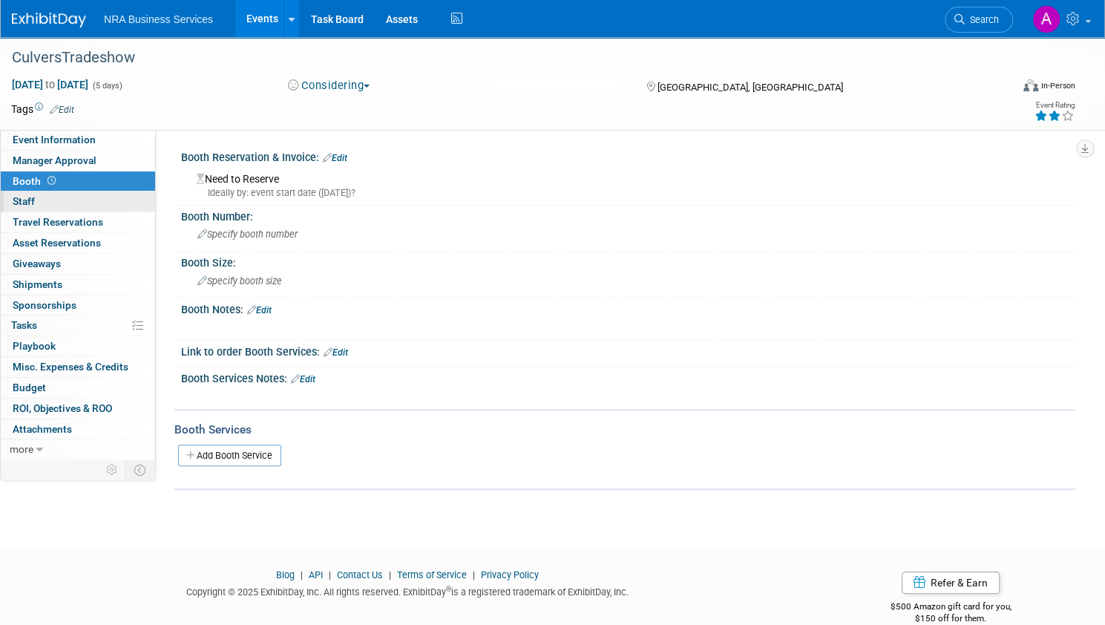
click at [88, 203] on link "0 Staff 0" at bounding box center [78, 201] width 154 height 20
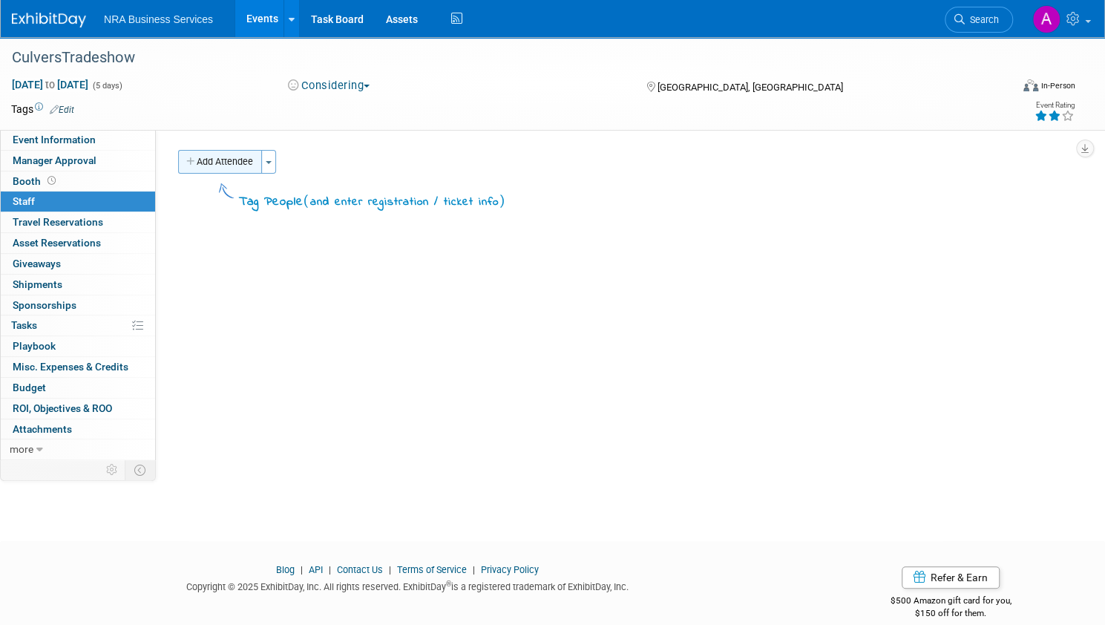
click at [262, 164] on button "Add Attendee" at bounding box center [220, 162] width 84 height 24
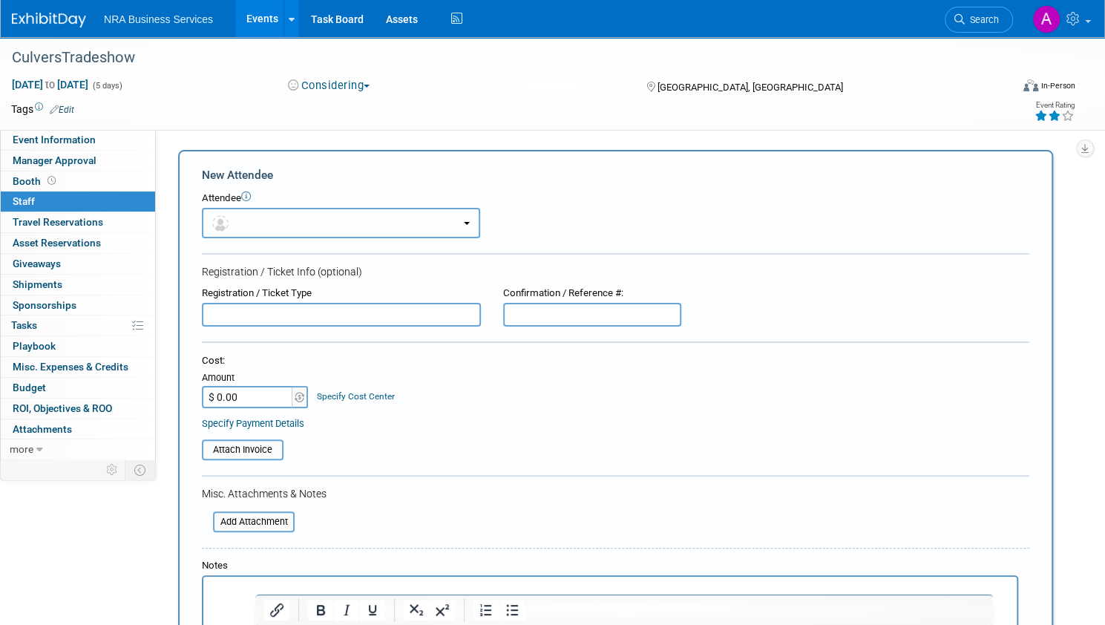
click at [228, 222] on img "button" at bounding box center [220, 223] width 16 height 16
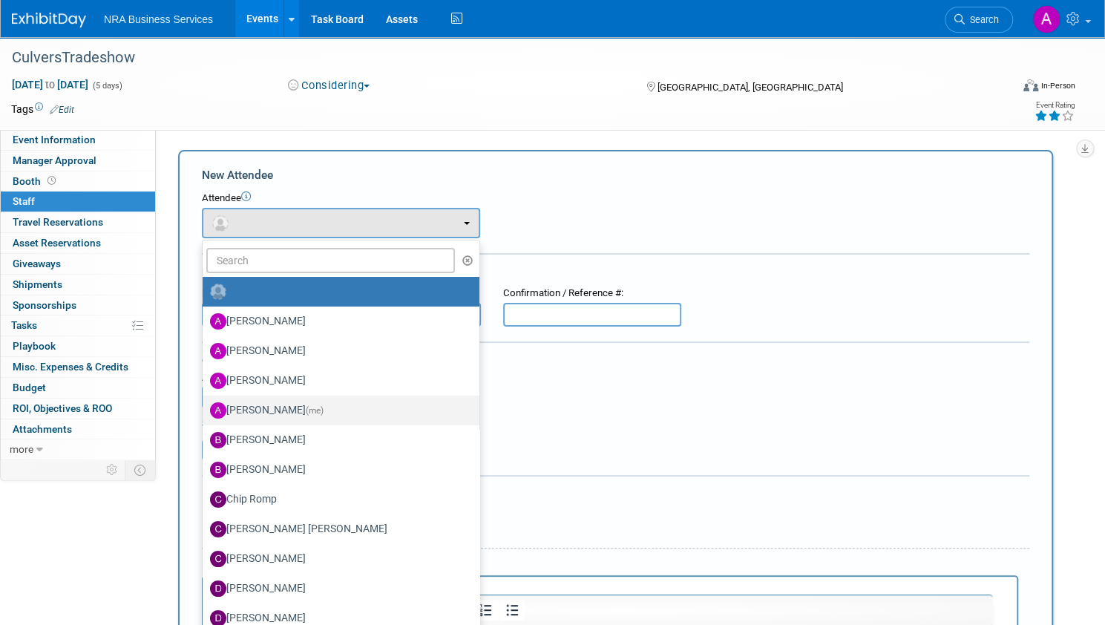
click at [317, 412] on label "Angela Schuster (me)" at bounding box center [337, 410] width 254 height 24
click at [205, 412] on input "Angela Schuster (me)" at bounding box center [200, 409] width 10 height 10
select select "132f6e68-f03b-4f35-9b58-952c68aeb09b"
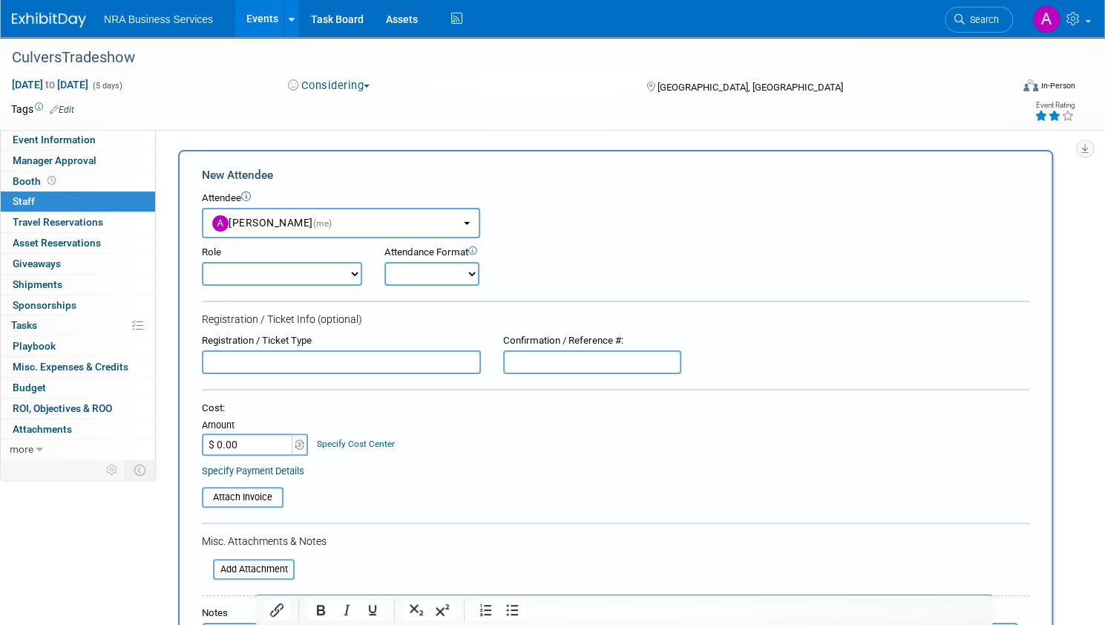
click at [335, 279] on select "Booth Worker Demonstrator Host Marketing Representative Pending / Tentative Pla…" at bounding box center [282, 274] width 160 height 24
select select "4"
click at [253, 262] on select "Booth Worker Demonstrator Host Marketing Representative Pending / Tentative Pla…" at bounding box center [282, 274] width 160 height 24
click at [479, 269] on select "Onsite Remote" at bounding box center [431, 274] width 95 height 24
select select "1"
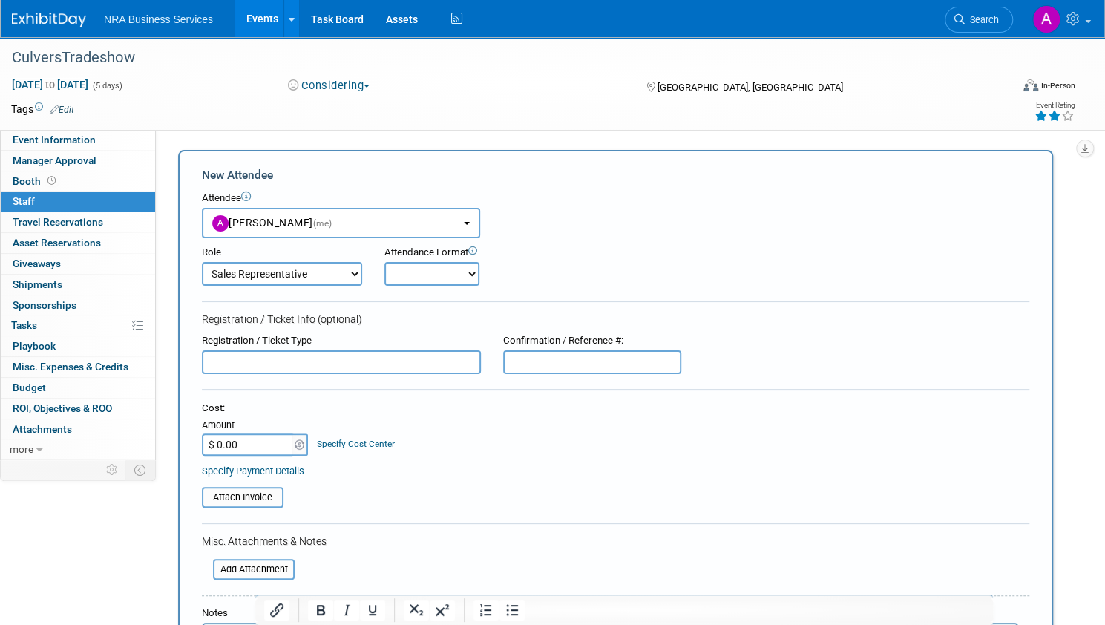
click at [435, 262] on select "Onsite Remote" at bounding box center [431, 274] width 95 height 24
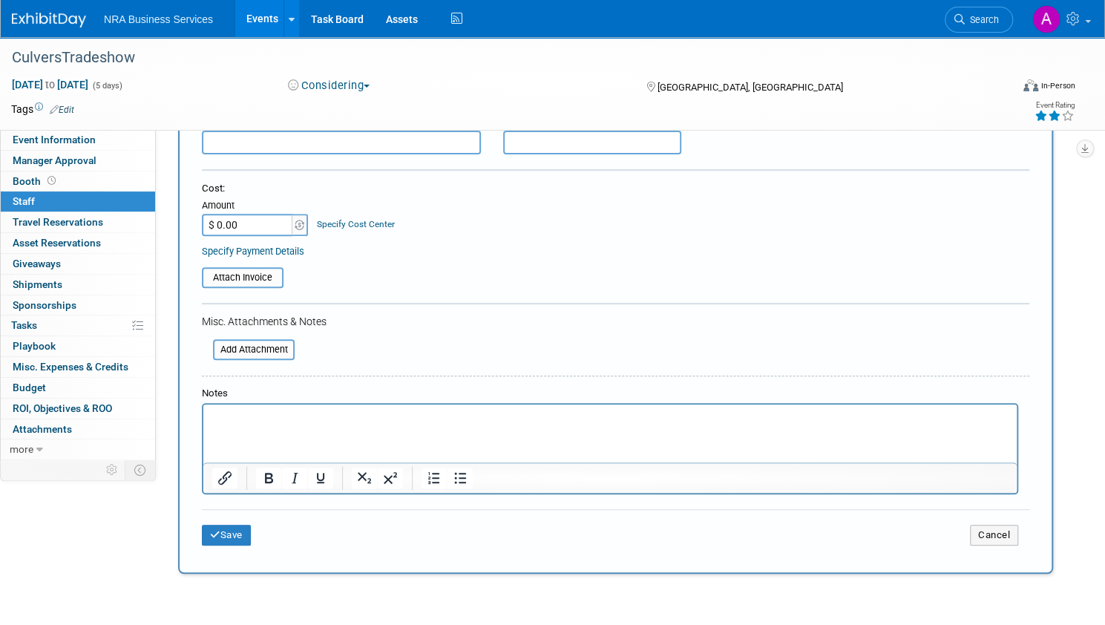
scroll to position [223, 0]
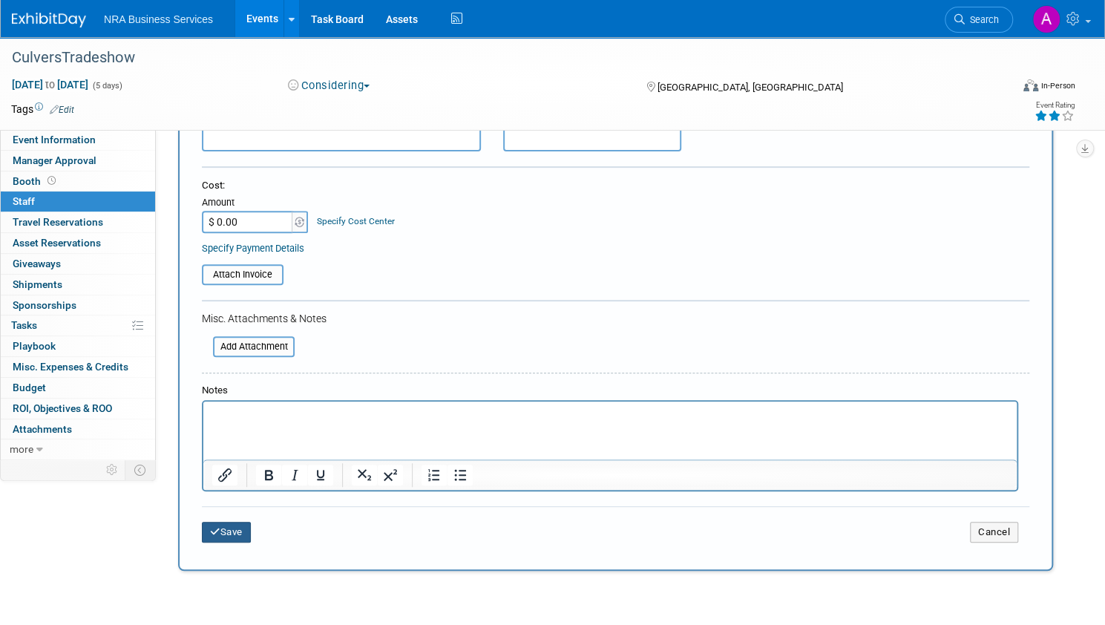
click at [220, 529] on icon "submit" at bounding box center [215, 532] width 10 height 10
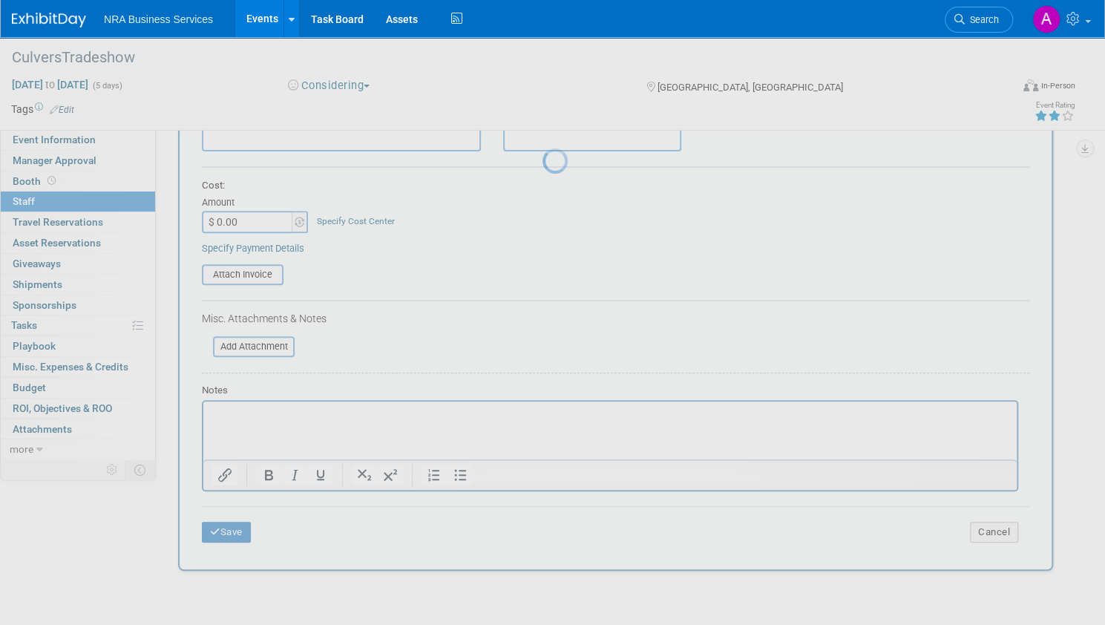
scroll to position [19, 0]
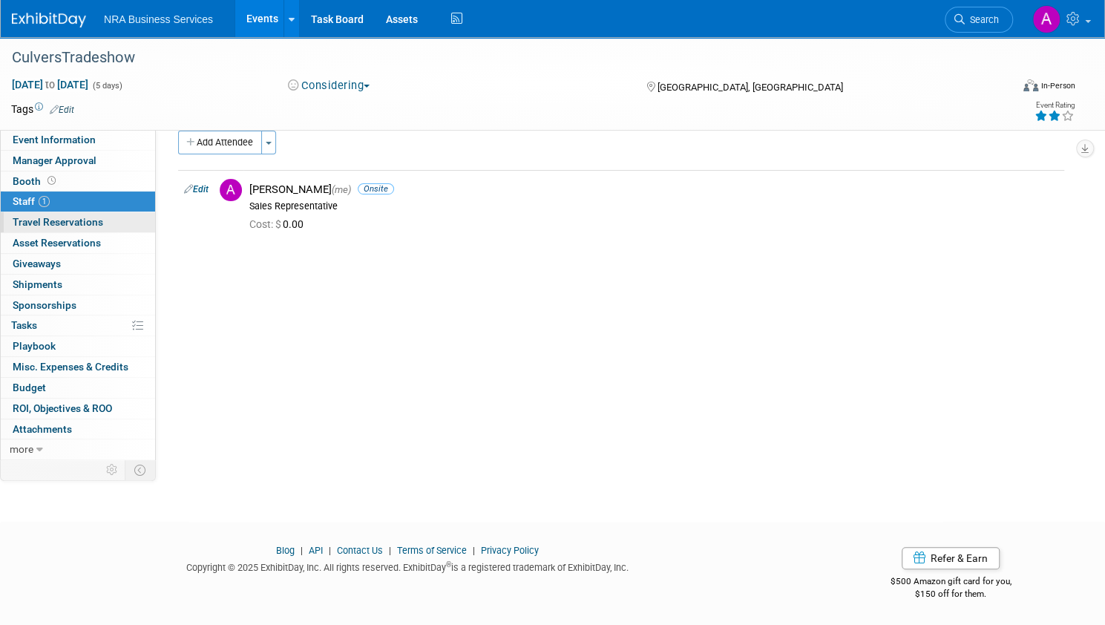
click at [100, 222] on span "Travel Reservations 0" at bounding box center [58, 222] width 91 height 12
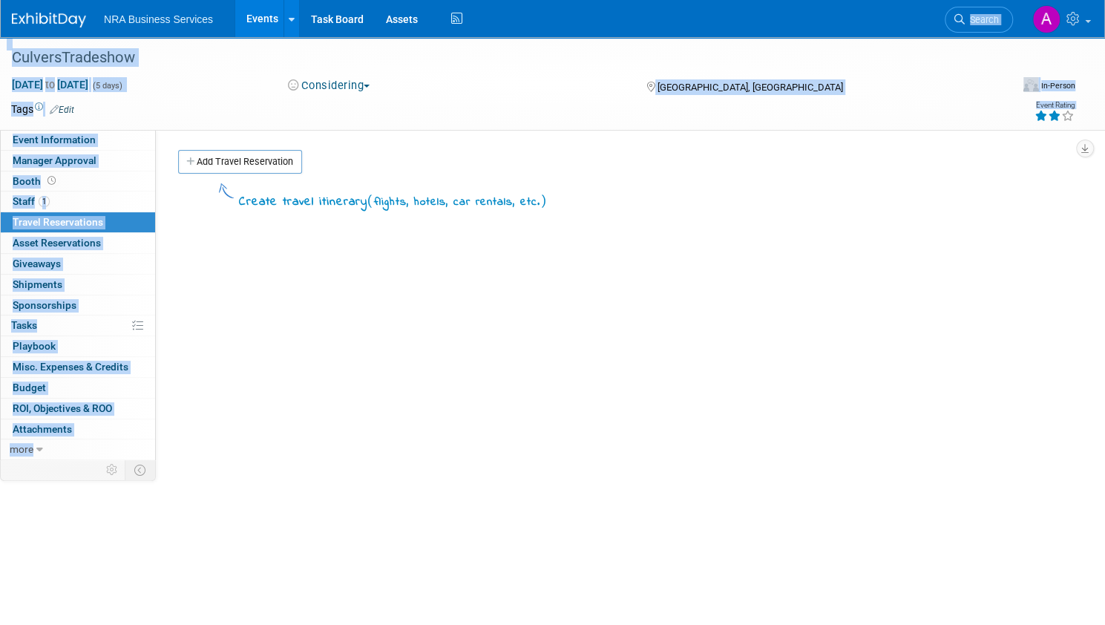
drag, startPoint x: 743, startPoint y: 20, endPoint x: 632, endPoint y: -20, distance: 118.3
click at [632, 0] on html "NRA Business Services Events Add Event Bulk Upload Events Shareable Event Board…" at bounding box center [552, 312] width 1105 height 625
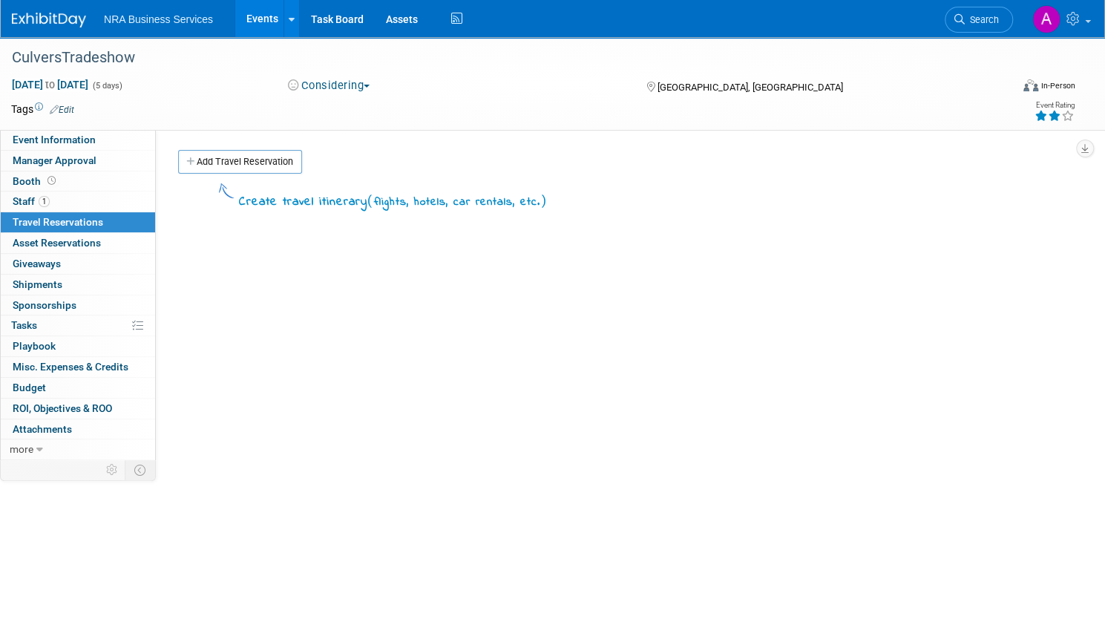
click at [343, 388] on div "Create travel itinerary ( flights, hotels, car rentals, etc. )" at bounding box center [621, 402] width 886 height 445
